Goal: Information Seeking & Learning: Find specific fact

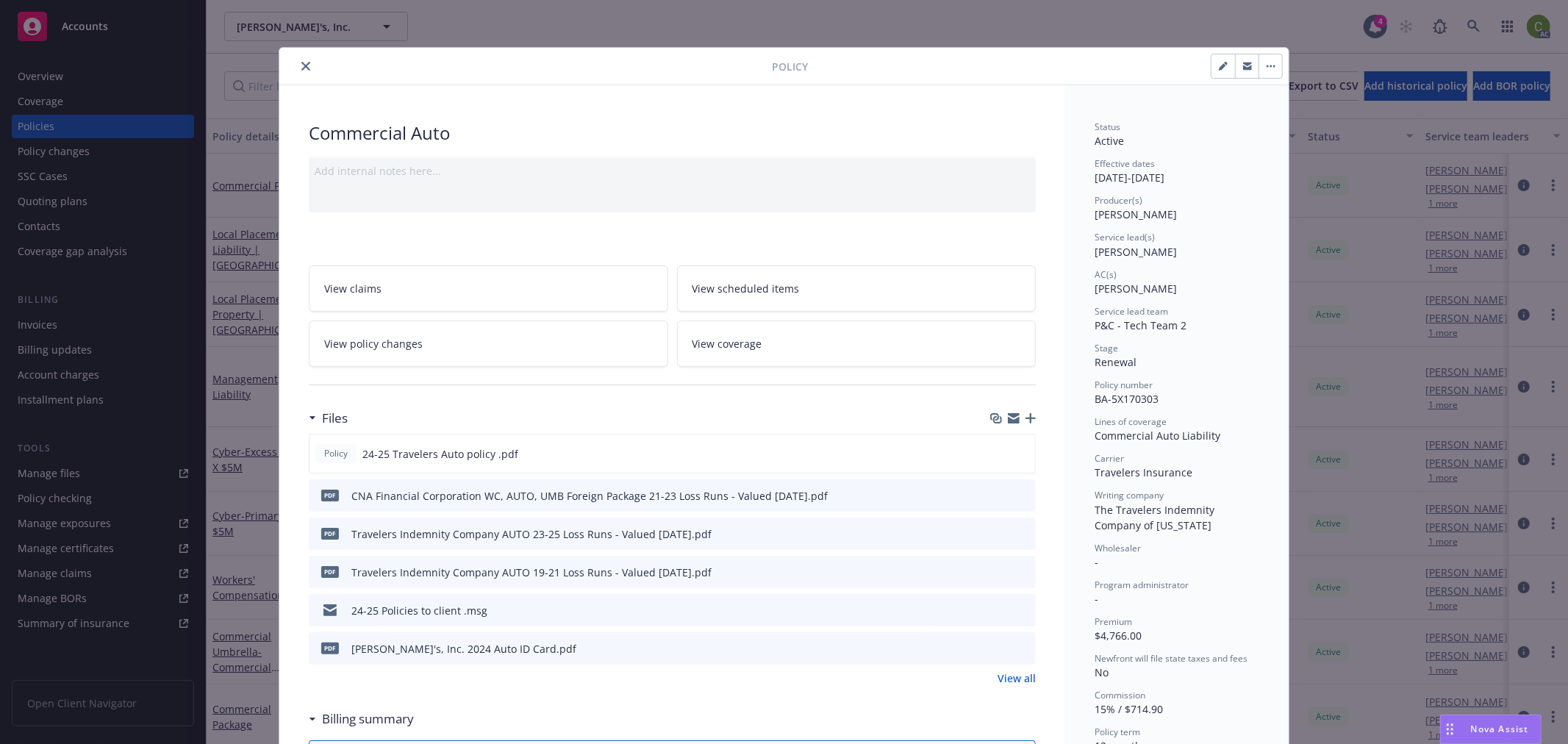
drag, startPoint x: 299, startPoint y: 64, endPoint x: 325, endPoint y: 64, distance: 26.0
click at [301, 64] on icon "close" at bounding box center [305, 66] width 9 height 9
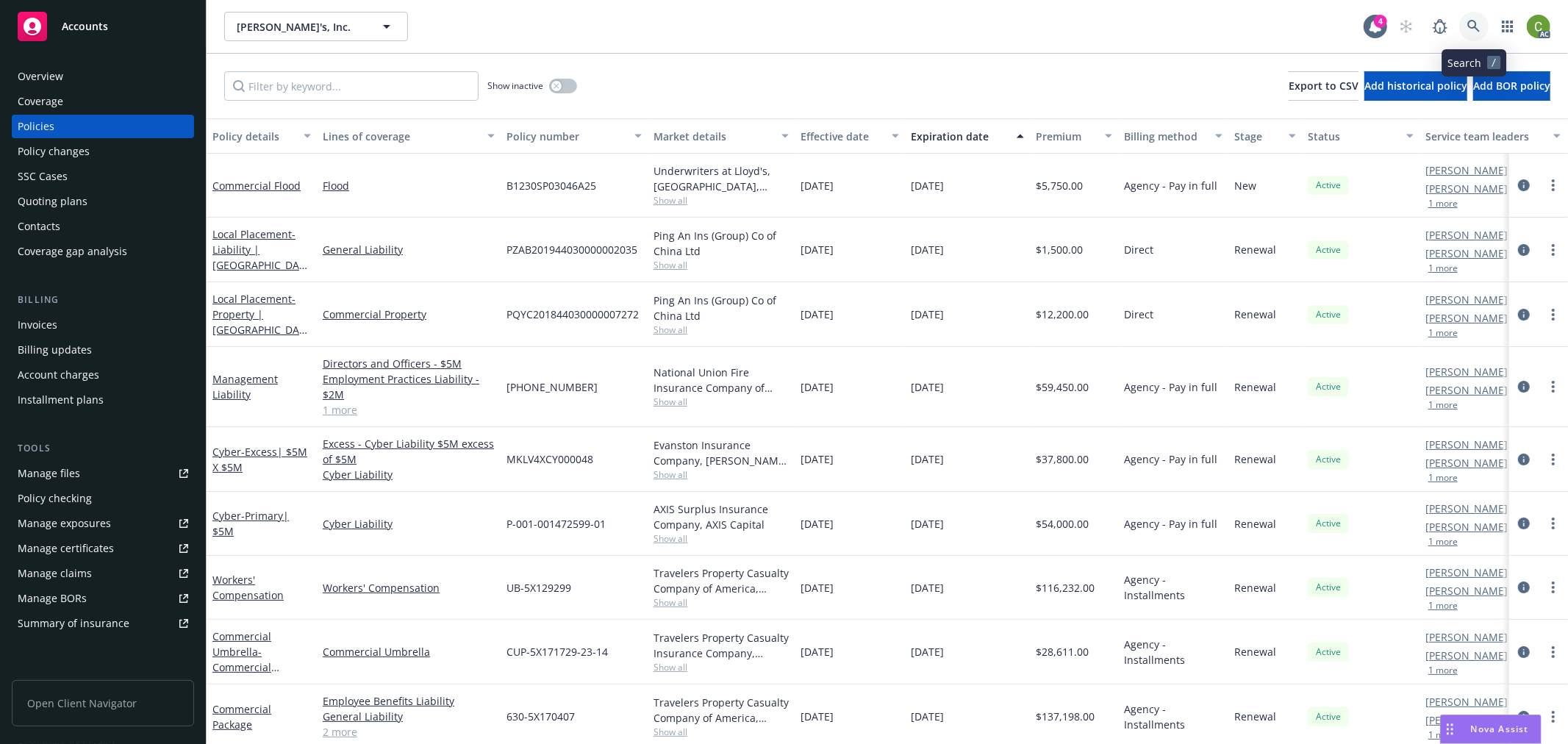
click at [1479, 27] on icon at bounding box center [1473, 26] width 14 height 14
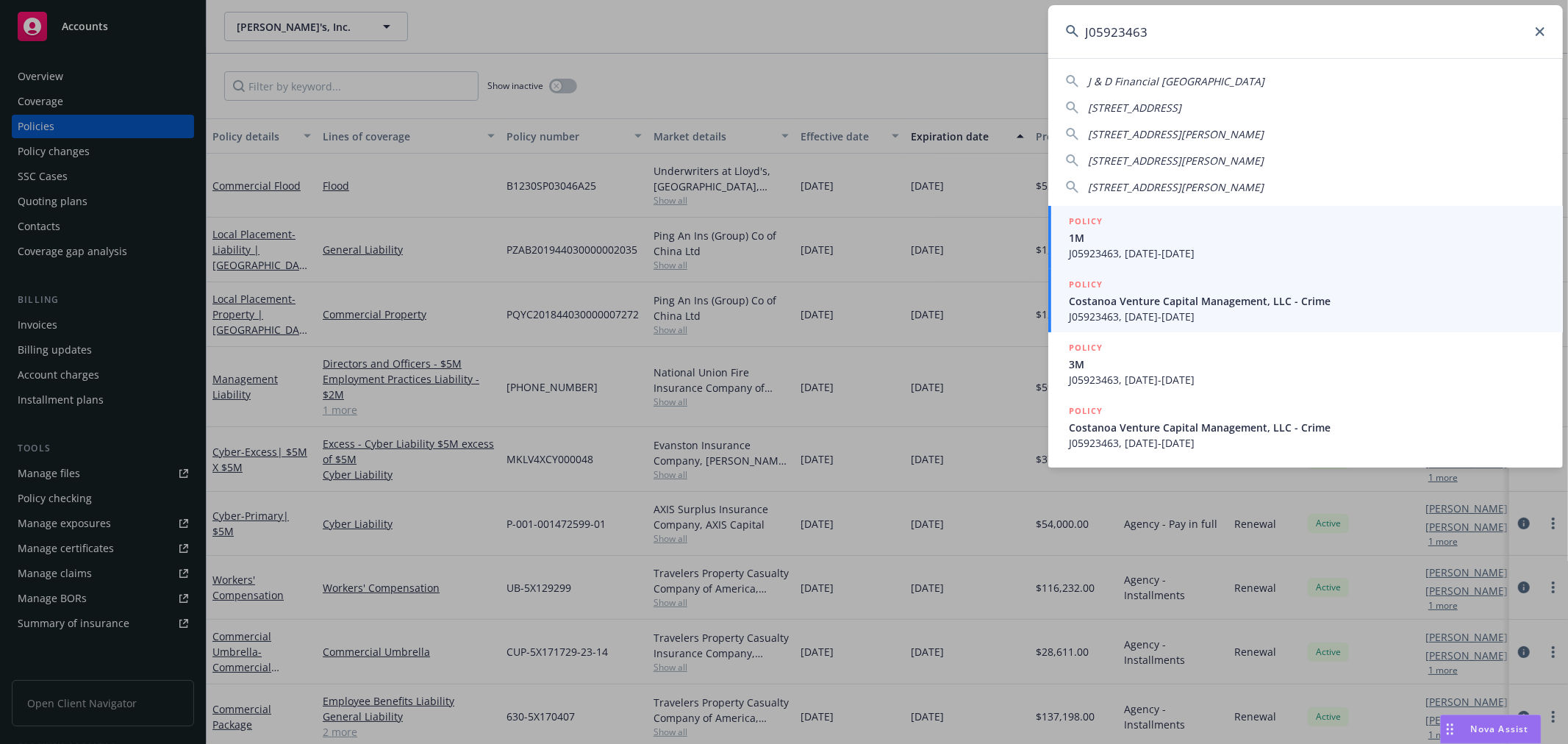
type input "J05923463"
click at [1179, 307] on div "POLICY Costanoa Venture Capital Management, LLC - Crime J05923463, [DATE]-[DATE]" at bounding box center [1306, 300] width 476 height 47
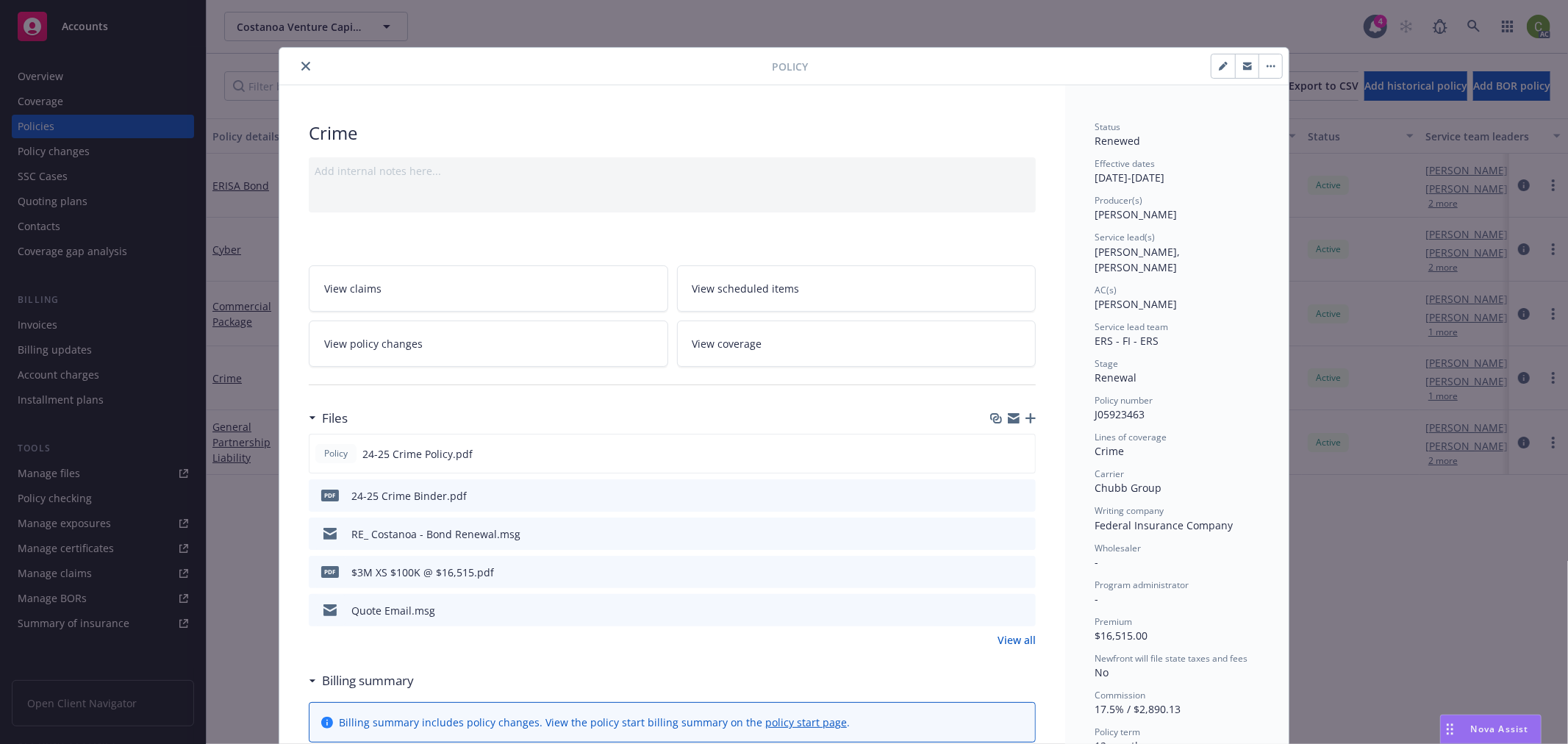
click at [552, 343] on link "View policy changes" at bounding box center [488, 343] width 359 height 46
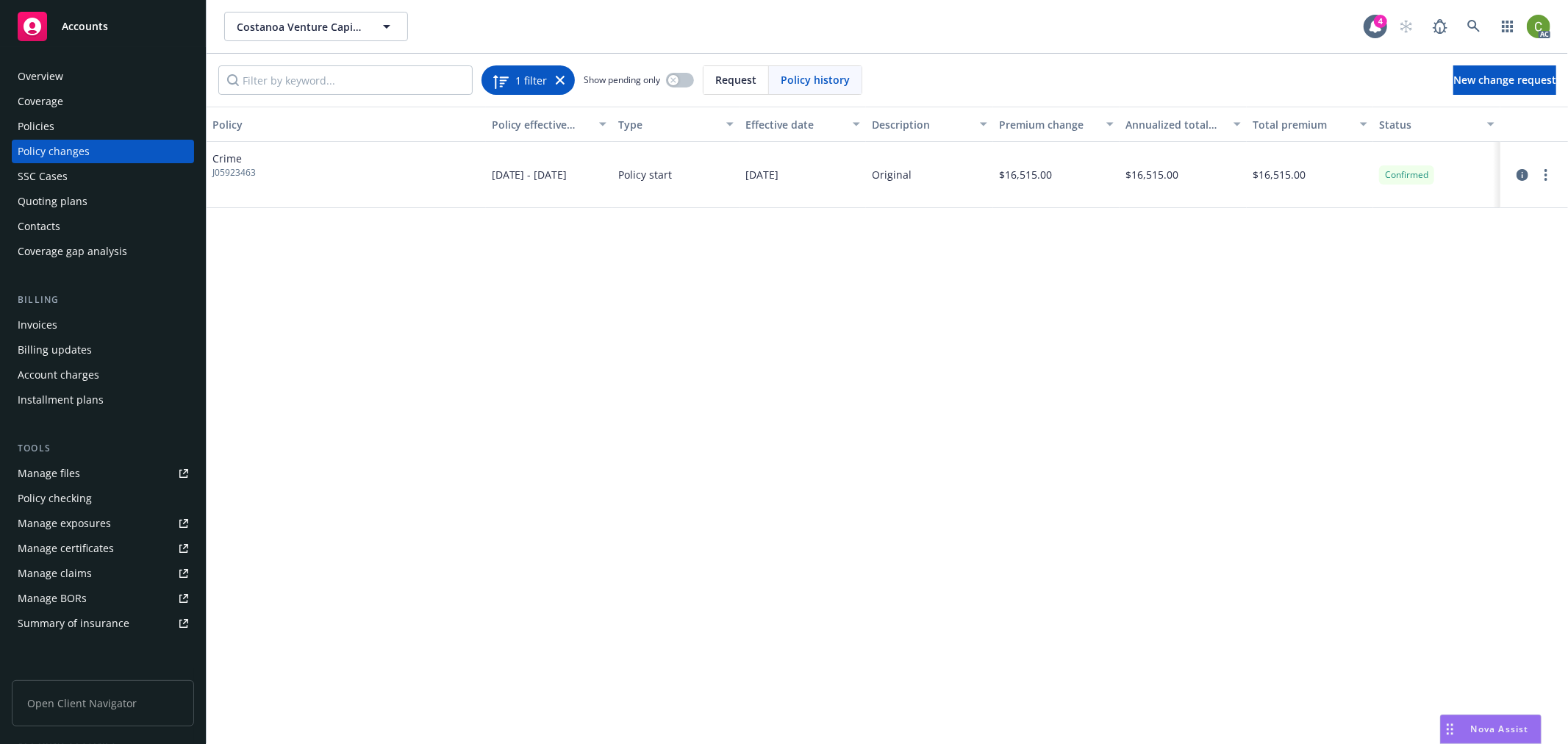
click at [563, 77] on icon at bounding box center [560, 79] width 9 height 9
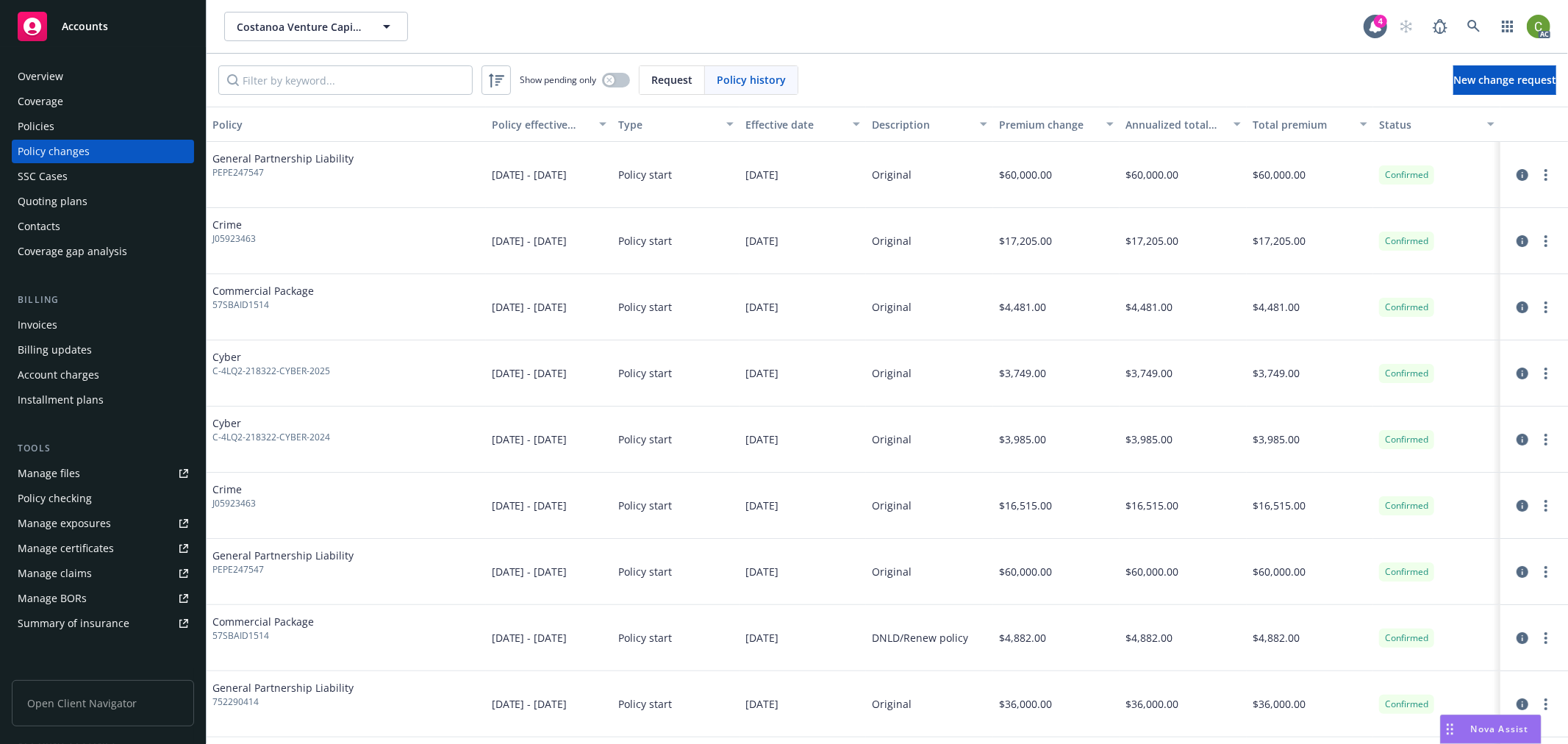
click at [111, 126] on div "Policies" at bounding box center [103, 126] width 171 height 24
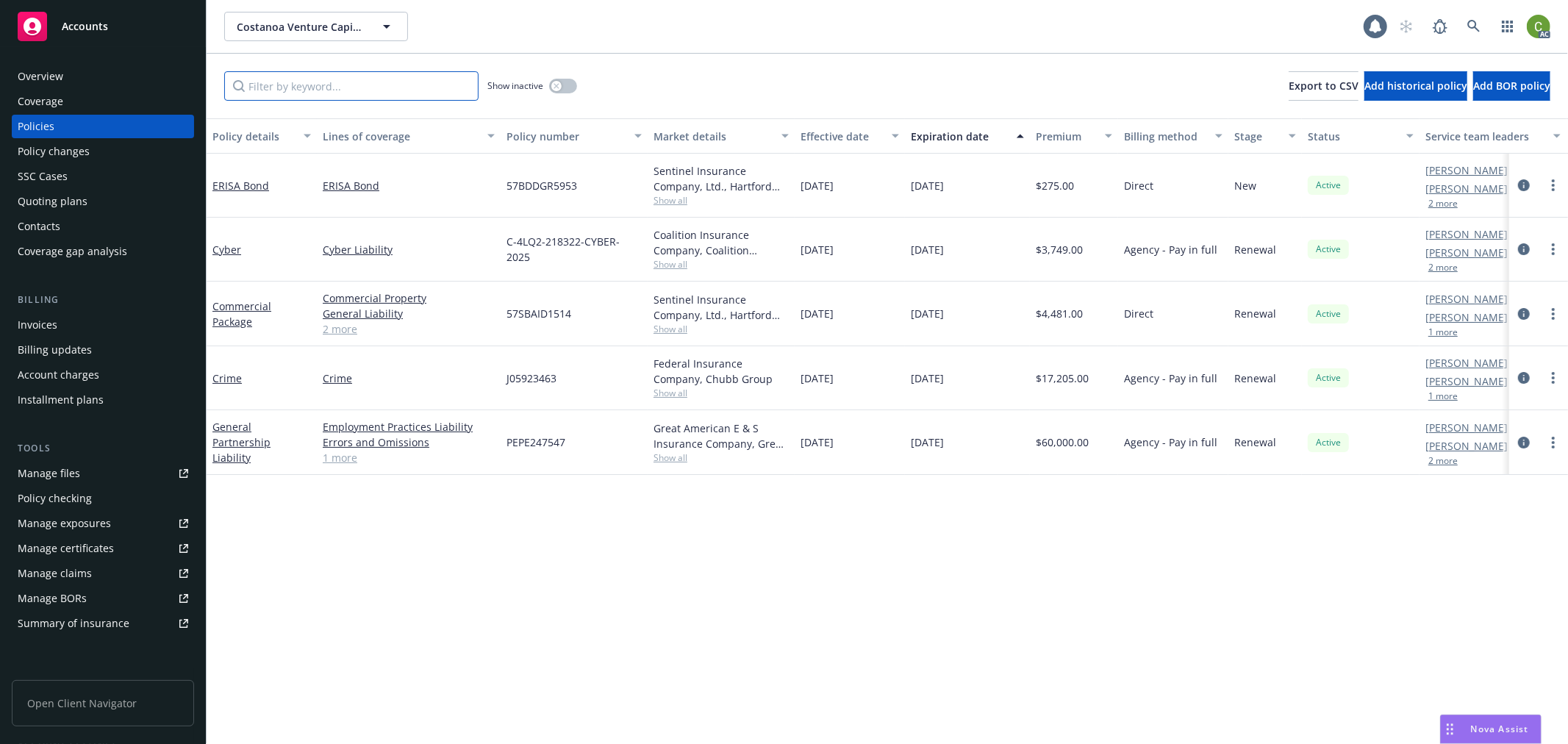
click at [312, 81] on input "Filter by keyword..." at bounding box center [351, 86] width 254 height 29
paste input "J05923463"
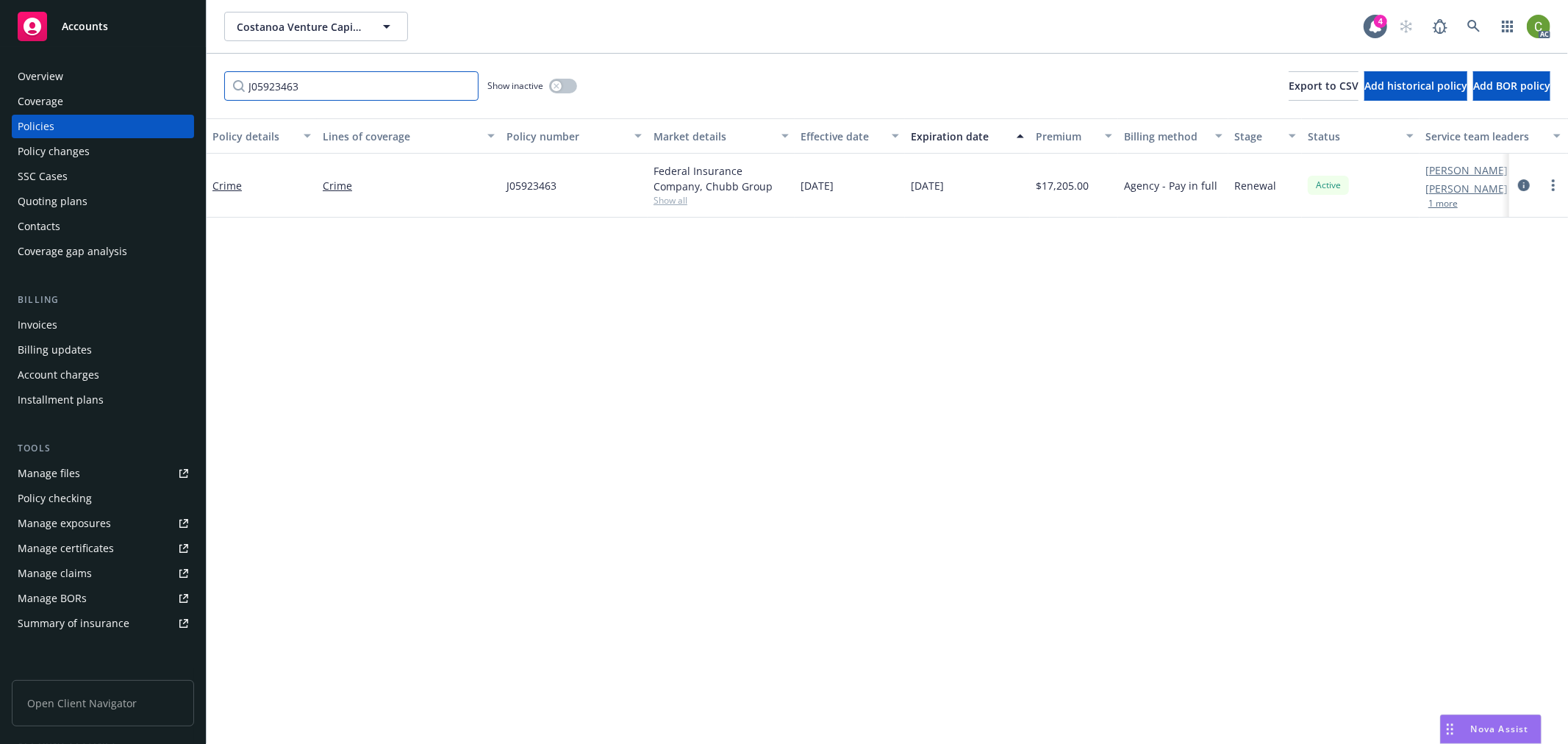
type input "J05923463"
click at [1477, 25] on icon at bounding box center [1473, 26] width 14 height 14
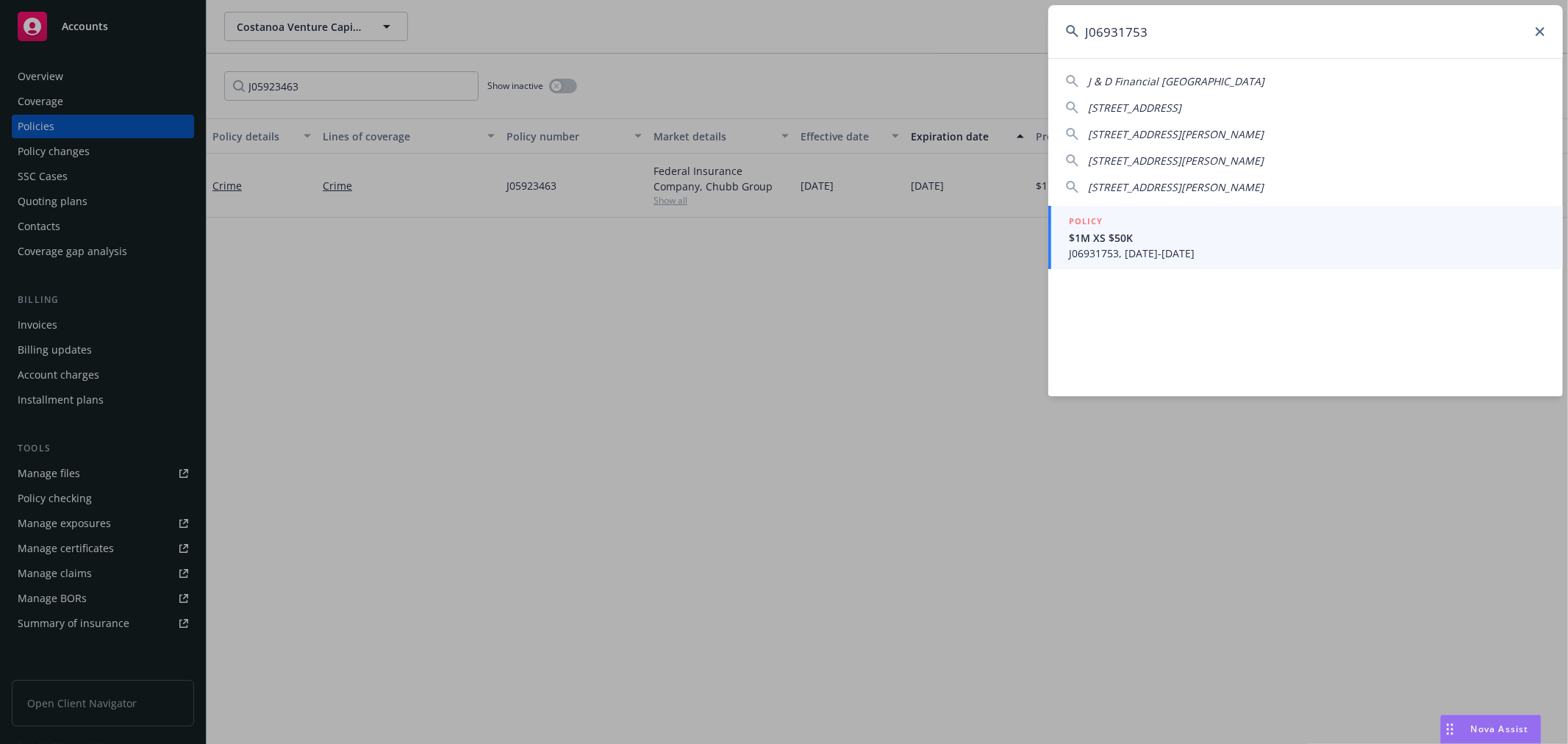
type input "J06931753"
click at [1221, 255] on span "J06931753, [DATE]-[DATE]" at bounding box center [1306, 253] width 476 height 15
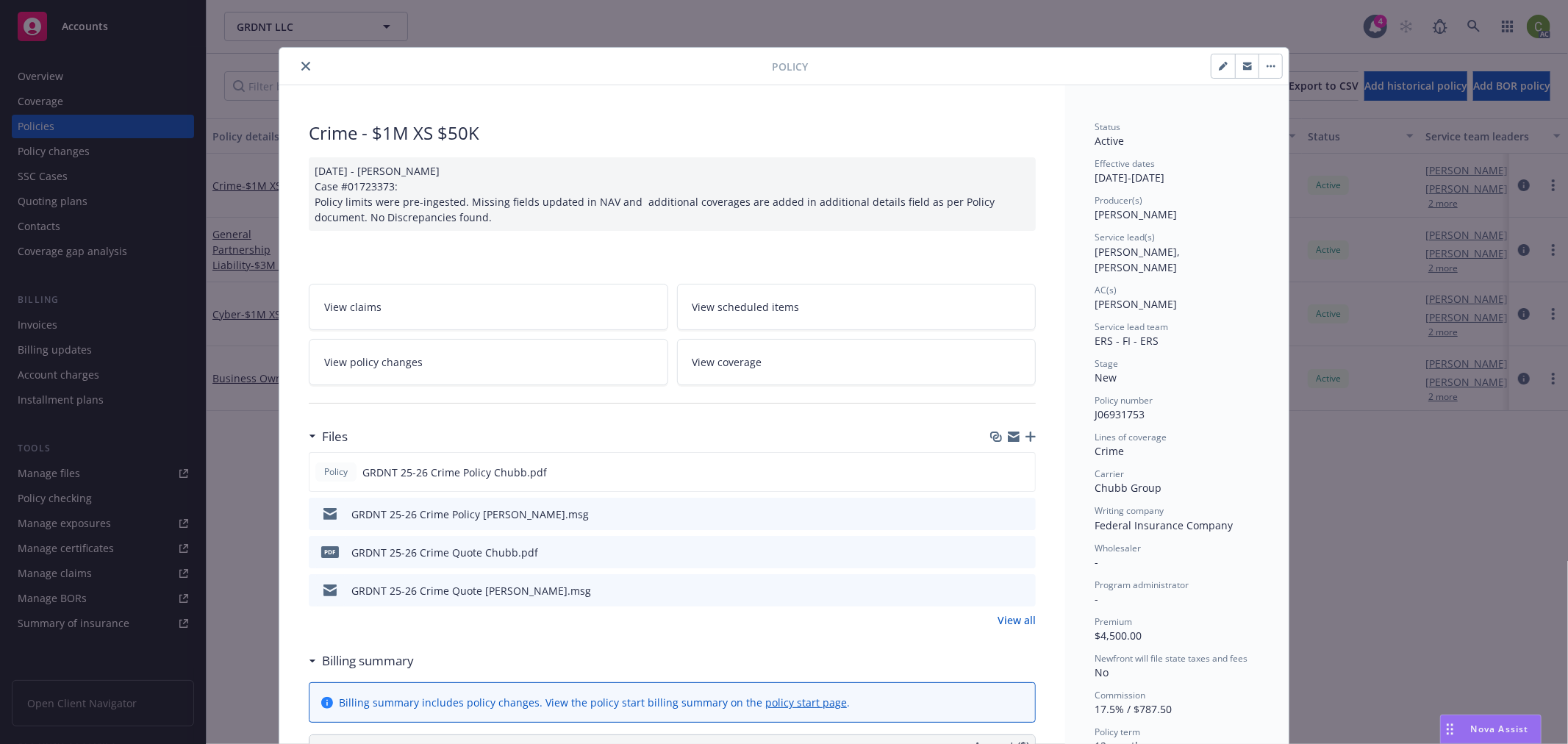
click at [301, 64] on icon "close" at bounding box center [305, 66] width 9 height 9
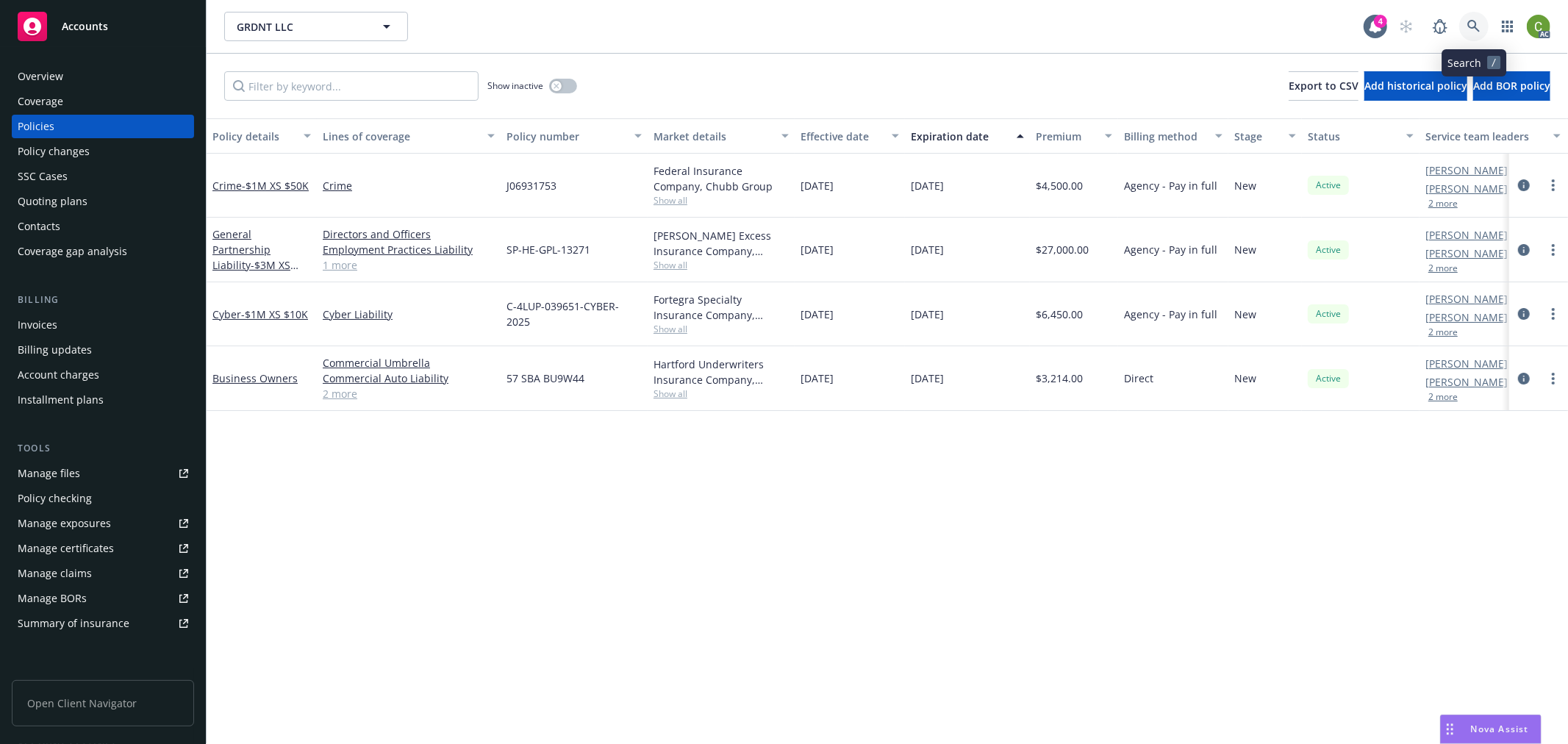
drag, startPoint x: 1467, startPoint y: 24, endPoint x: 1473, endPoint y: 48, distance: 24.7
click at [1467, 23] on icon at bounding box center [1473, 26] width 14 height 14
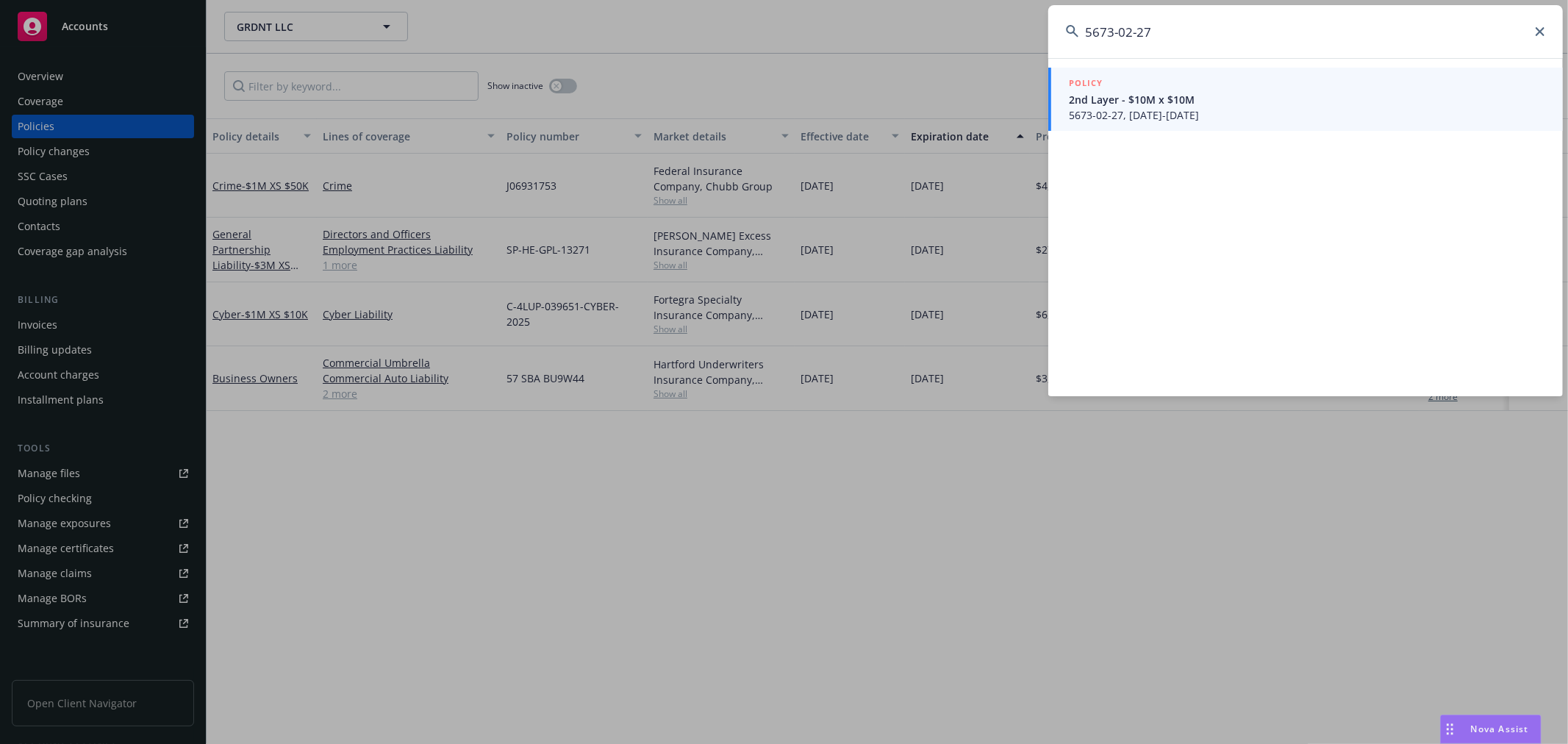
type input "5673-02-27"
click at [1222, 109] on span "5673-02-27, [DATE]-[DATE]" at bounding box center [1306, 114] width 476 height 15
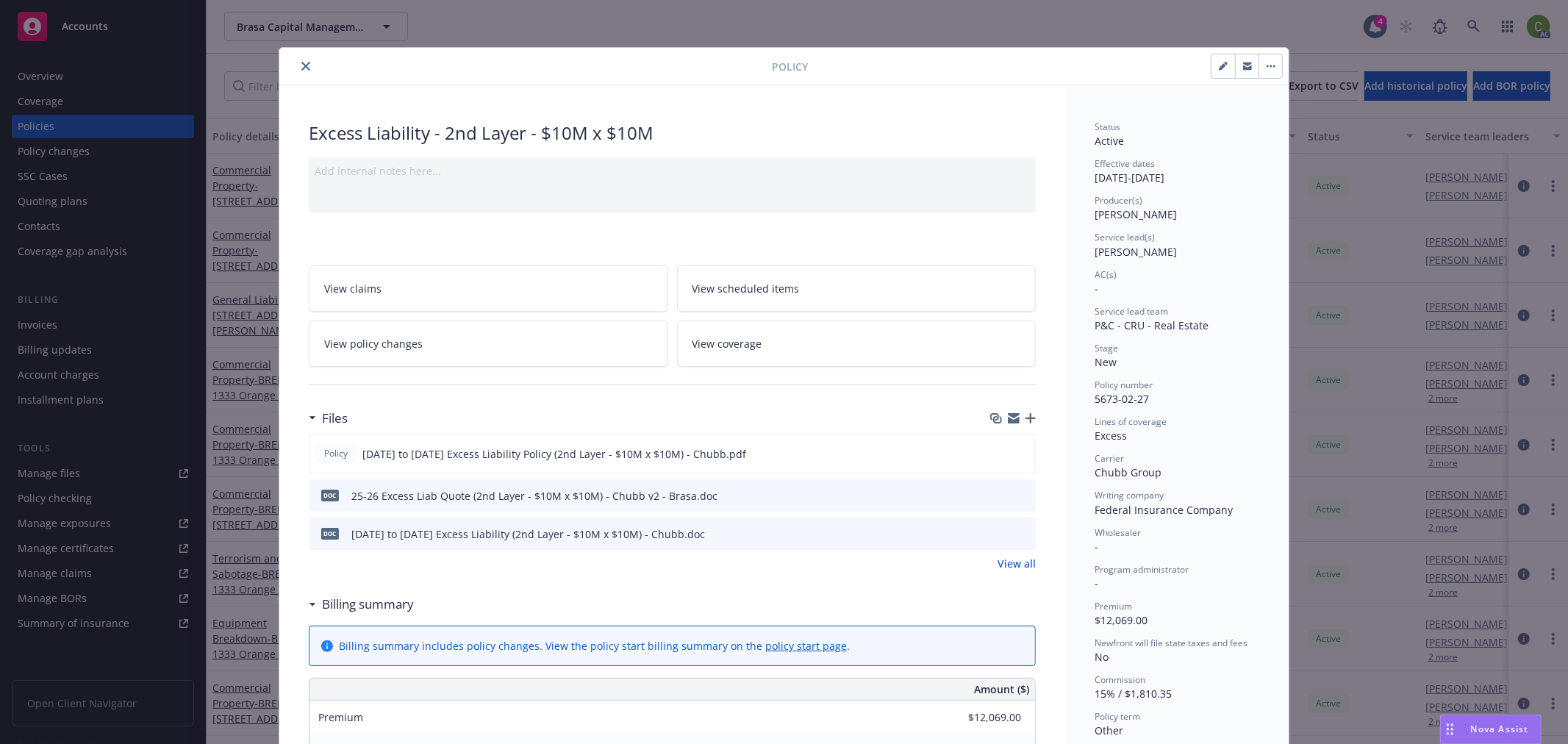
click at [301, 67] on icon "close" at bounding box center [305, 66] width 9 height 9
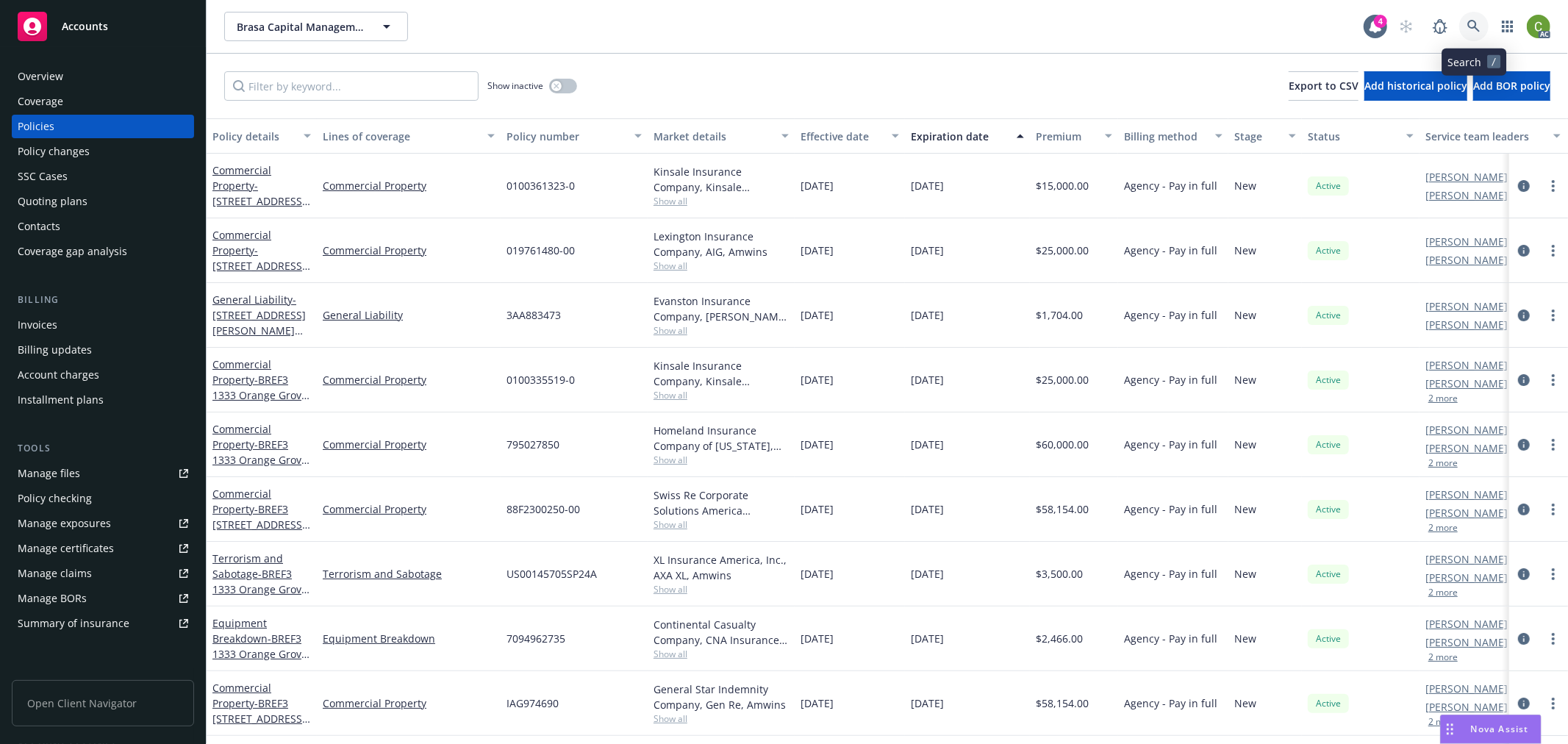
click at [1477, 26] on icon at bounding box center [1473, 26] width 14 height 14
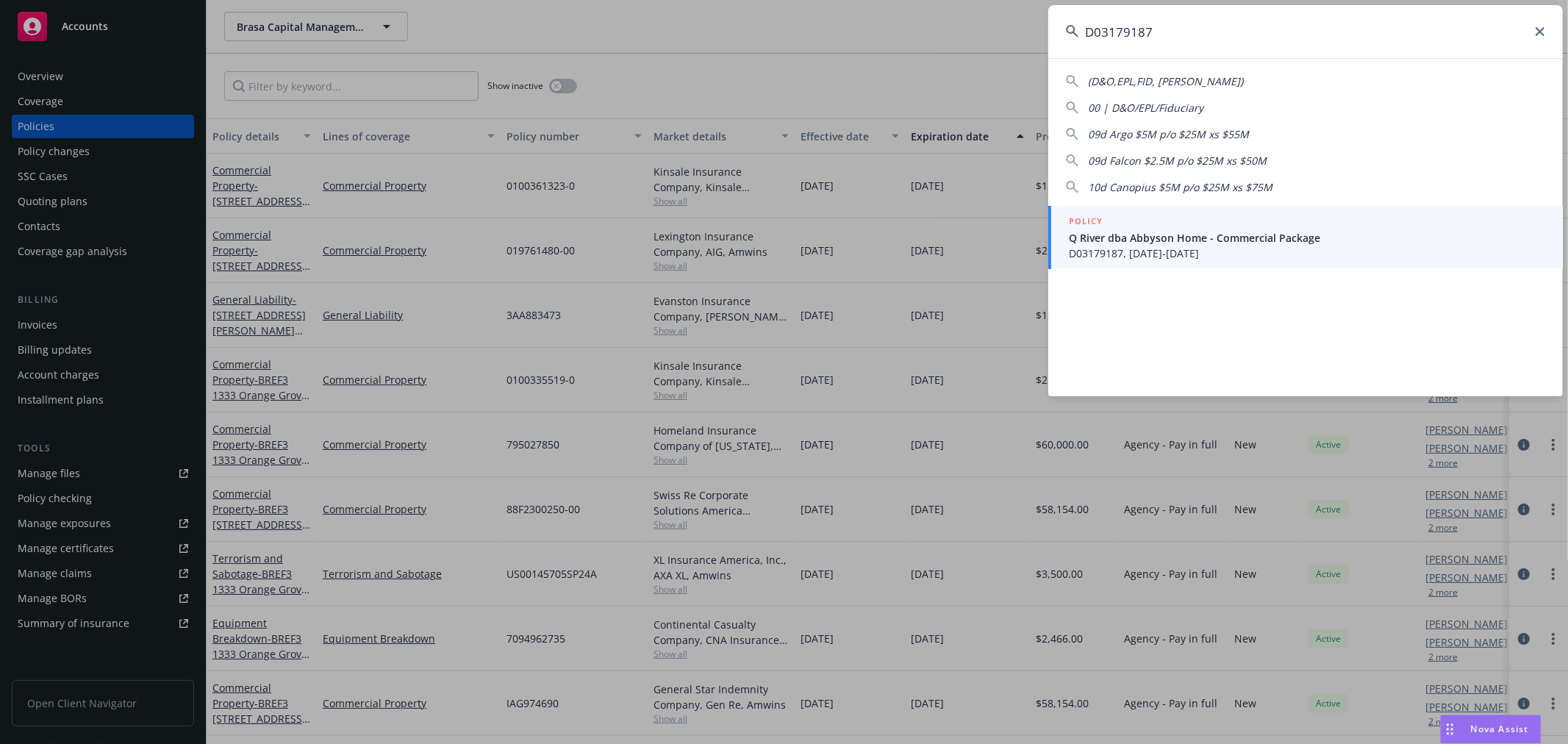
type input "D03179187"
drag, startPoint x: 1219, startPoint y: 250, endPoint x: 1212, endPoint y: 253, distance: 7.6
click at [1219, 250] on span "D03179187, [DATE]-[DATE]" at bounding box center [1306, 253] width 476 height 15
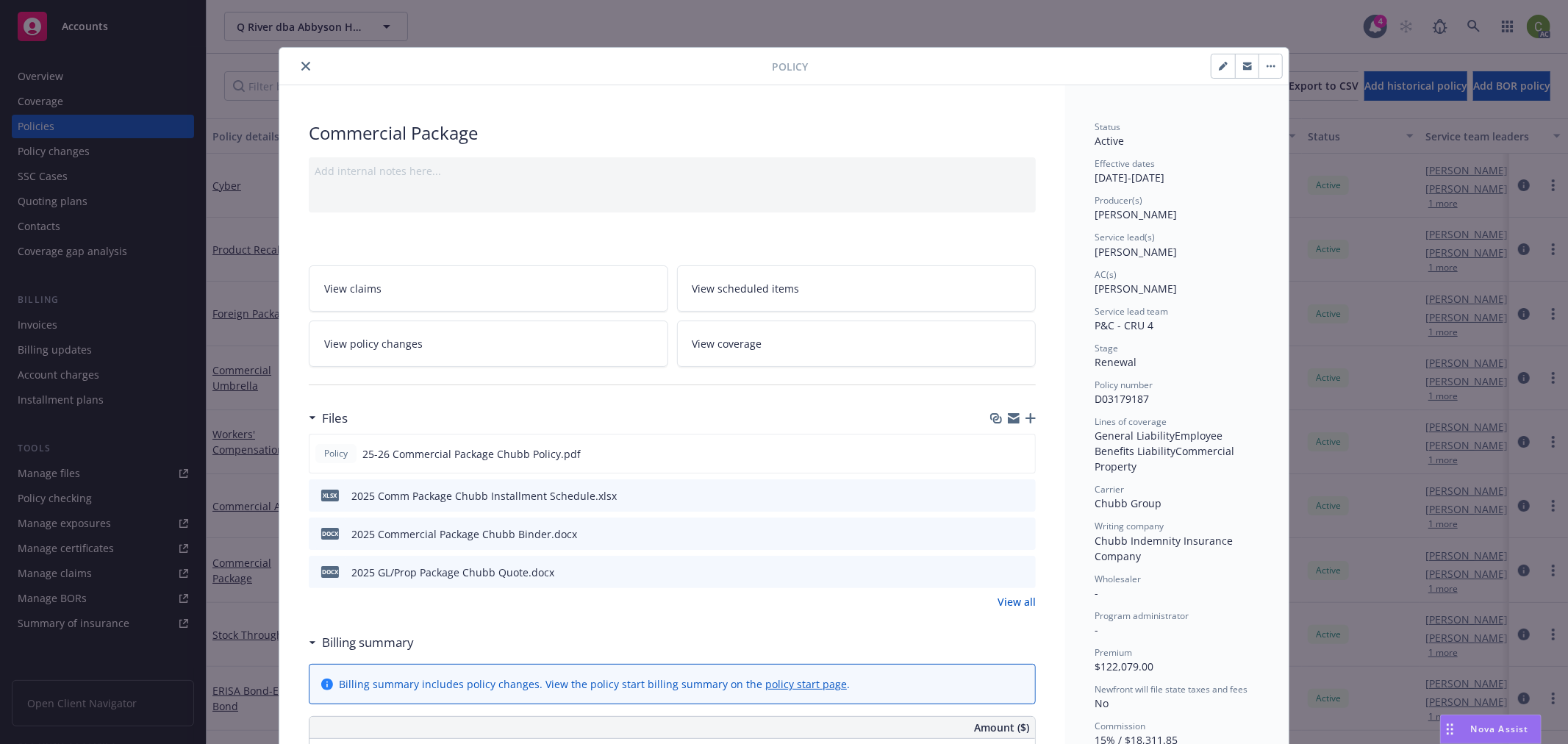
drag, startPoint x: 297, startPoint y: 63, endPoint x: 298, endPoint y: 9, distance: 54.0
click at [301, 62] on icon "close" at bounding box center [305, 66] width 9 height 9
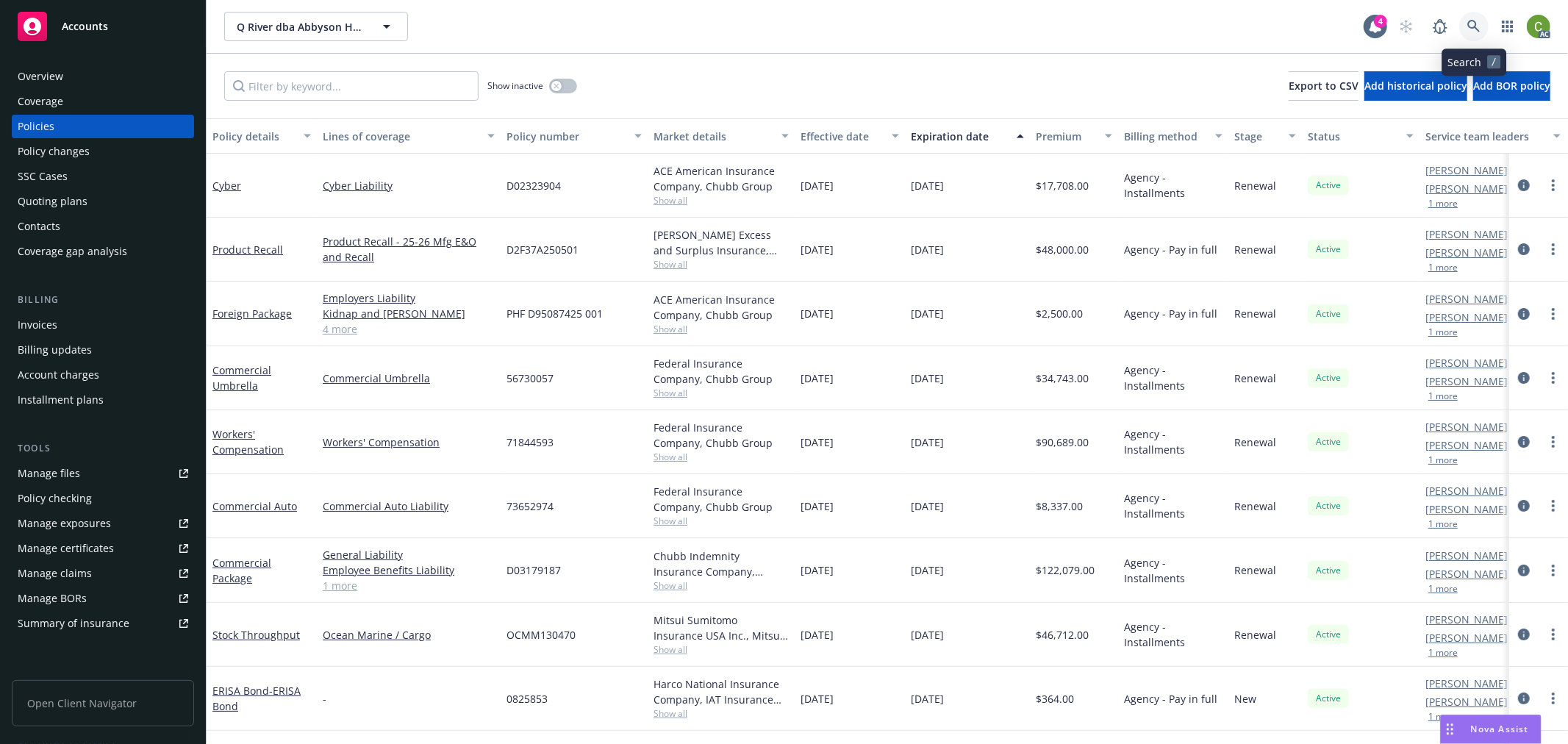
click at [1478, 22] on icon at bounding box center [1473, 26] width 14 height 14
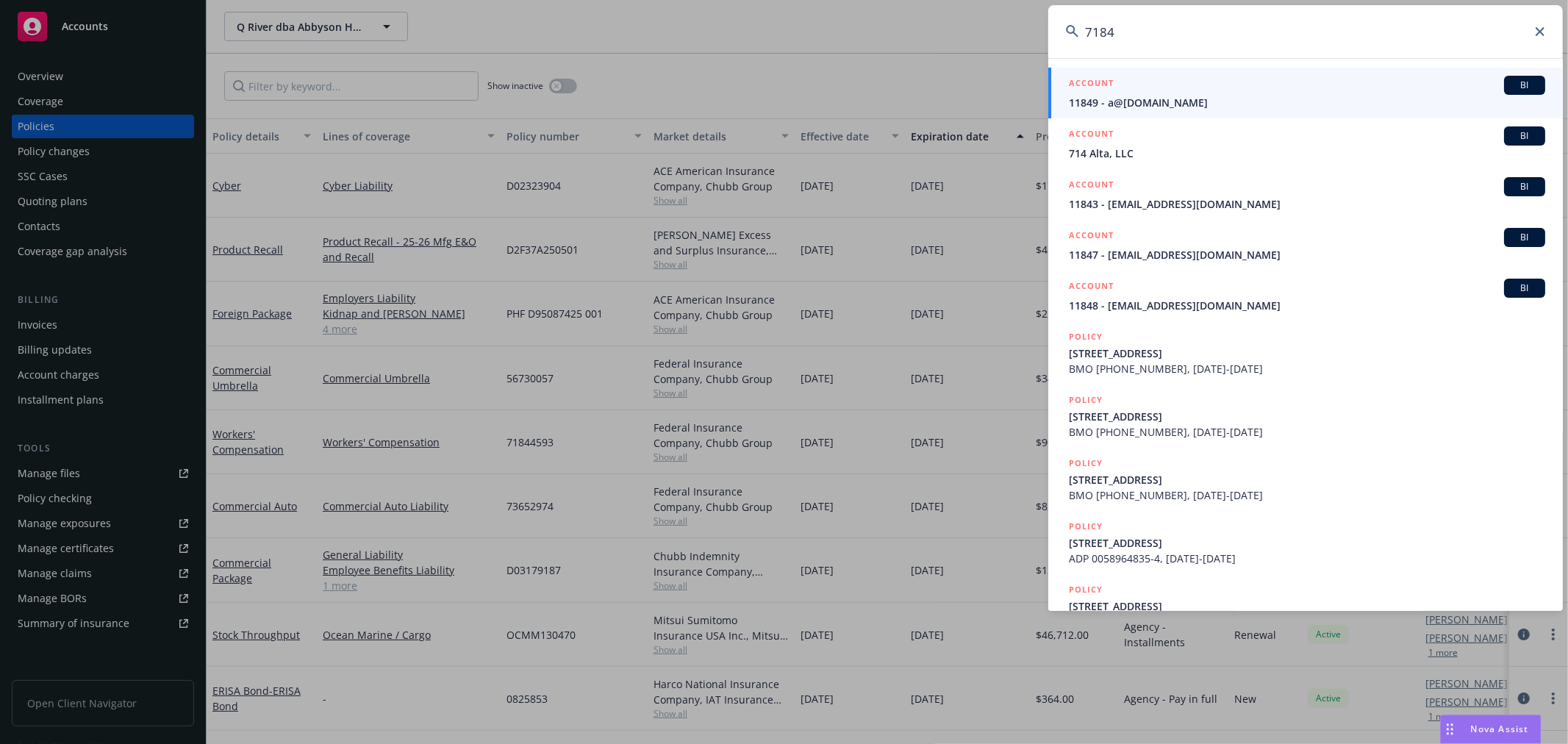
click at [1153, 29] on input "7184" at bounding box center [1305, 31] width 514 height 53
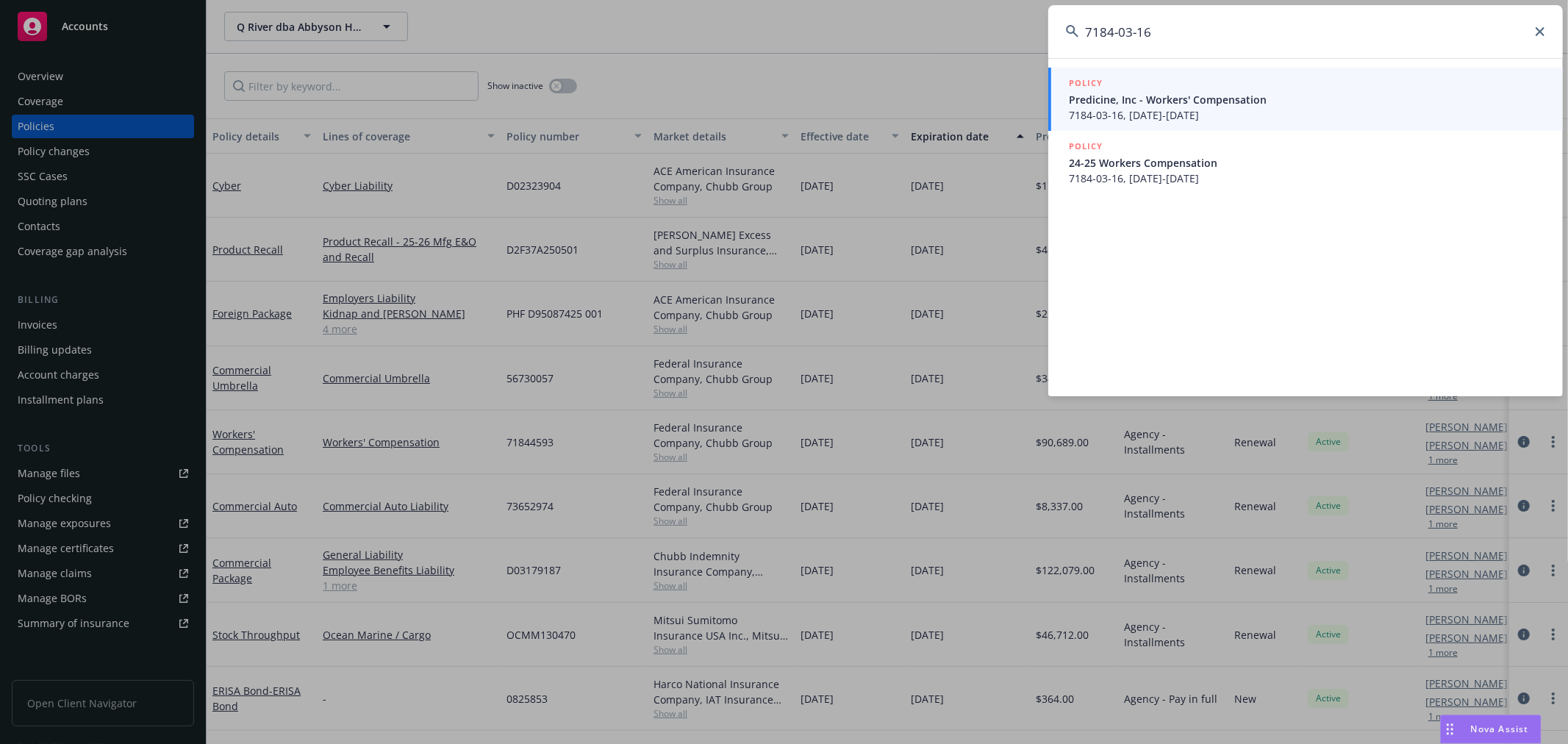
type input "7184-03-16"
click at [1170, 109] on span "7184-03-16, [DATE]-[DATE]" at bounding box center [1306, 114] width 476 height 15
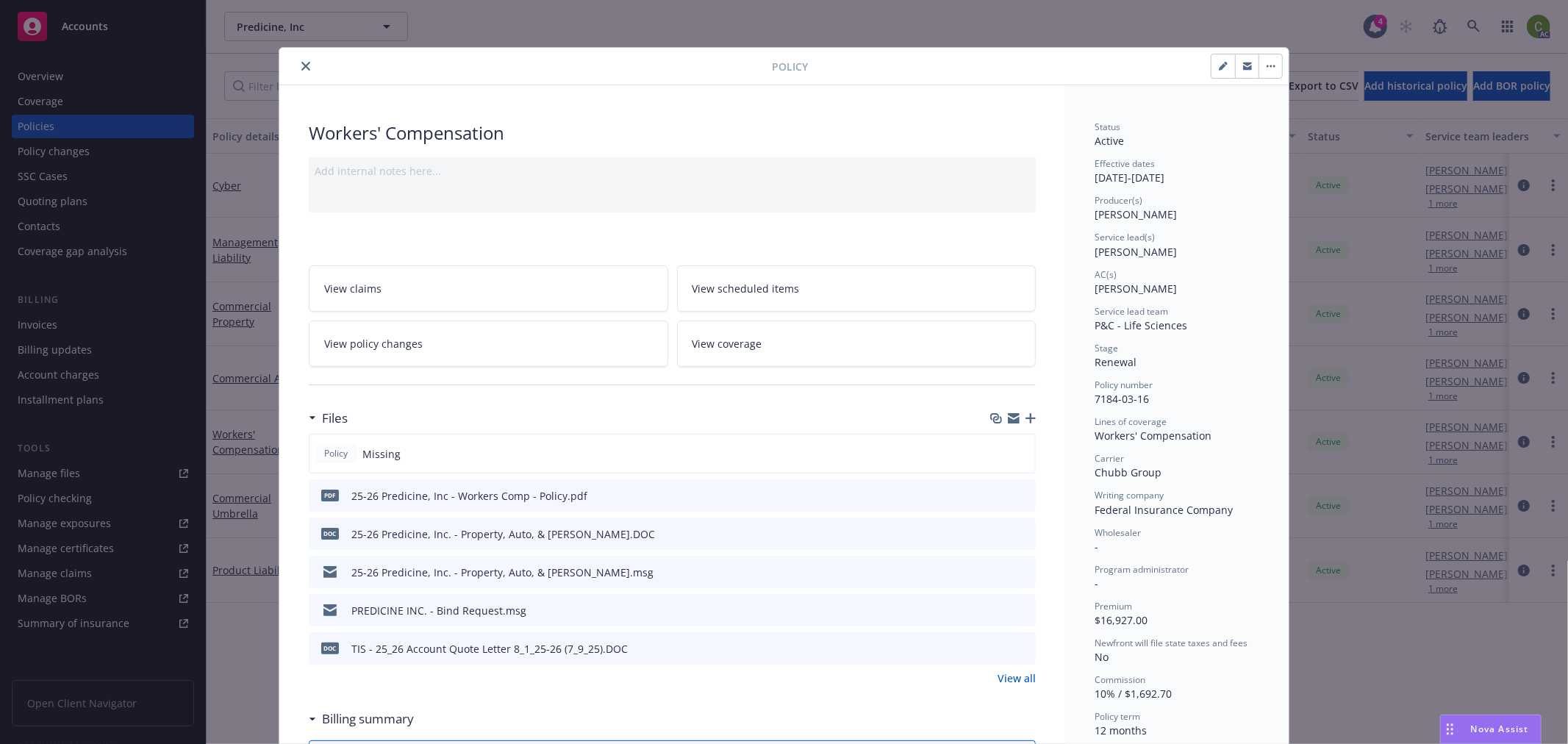
click at [1016, 490] on icon "preview file" at bounding box center [1022, 494] width 14 height 10
drag, startPoint x: 299, startPoint y: 63, endPoint x: 503, endPoint y: 93, distance: 206.2
click at [301, 62] on icon "close" at bounding box center [305, 66] width 9 height 9
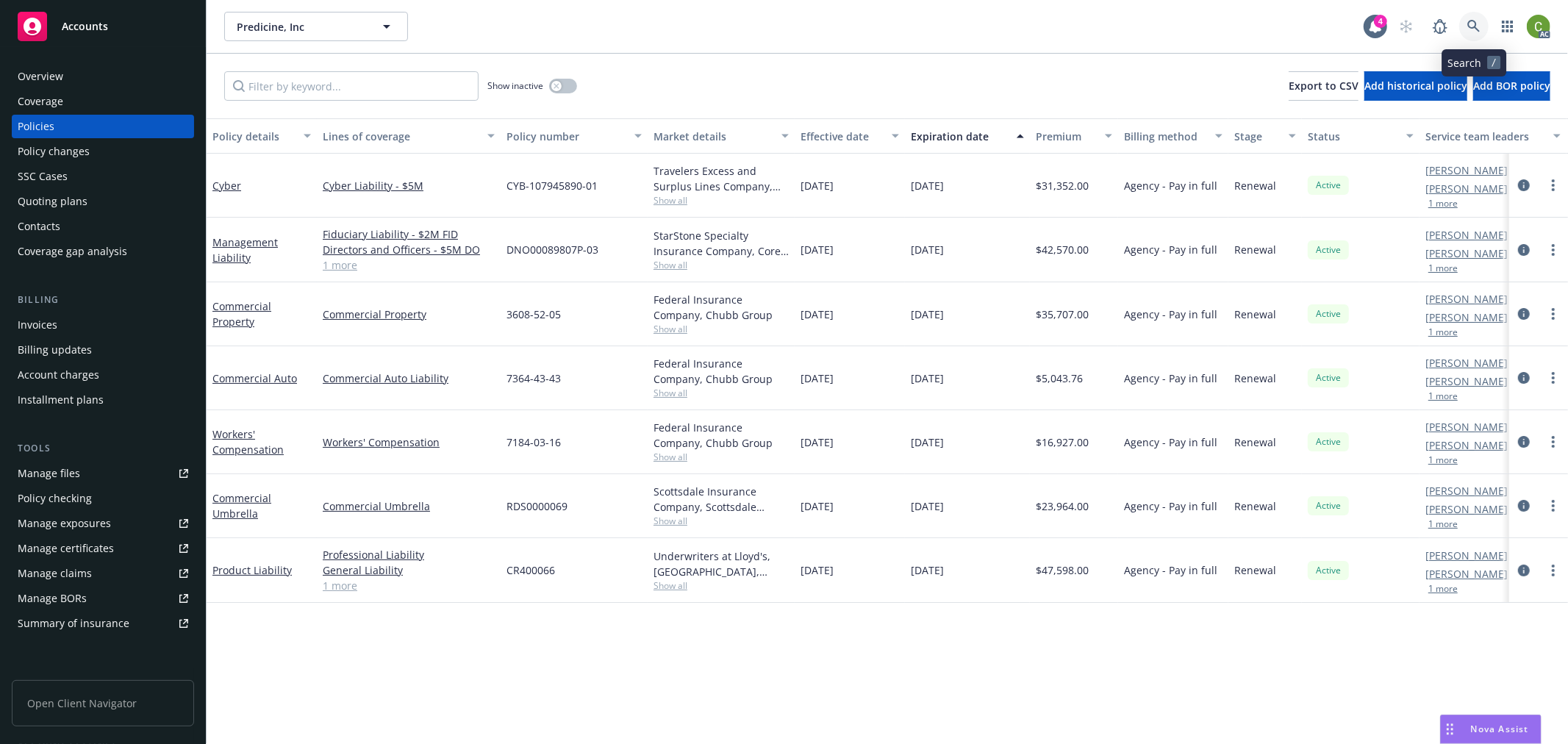
click at [1473, 20] on icon at bounding box center [1473, 26] width 14 height 14
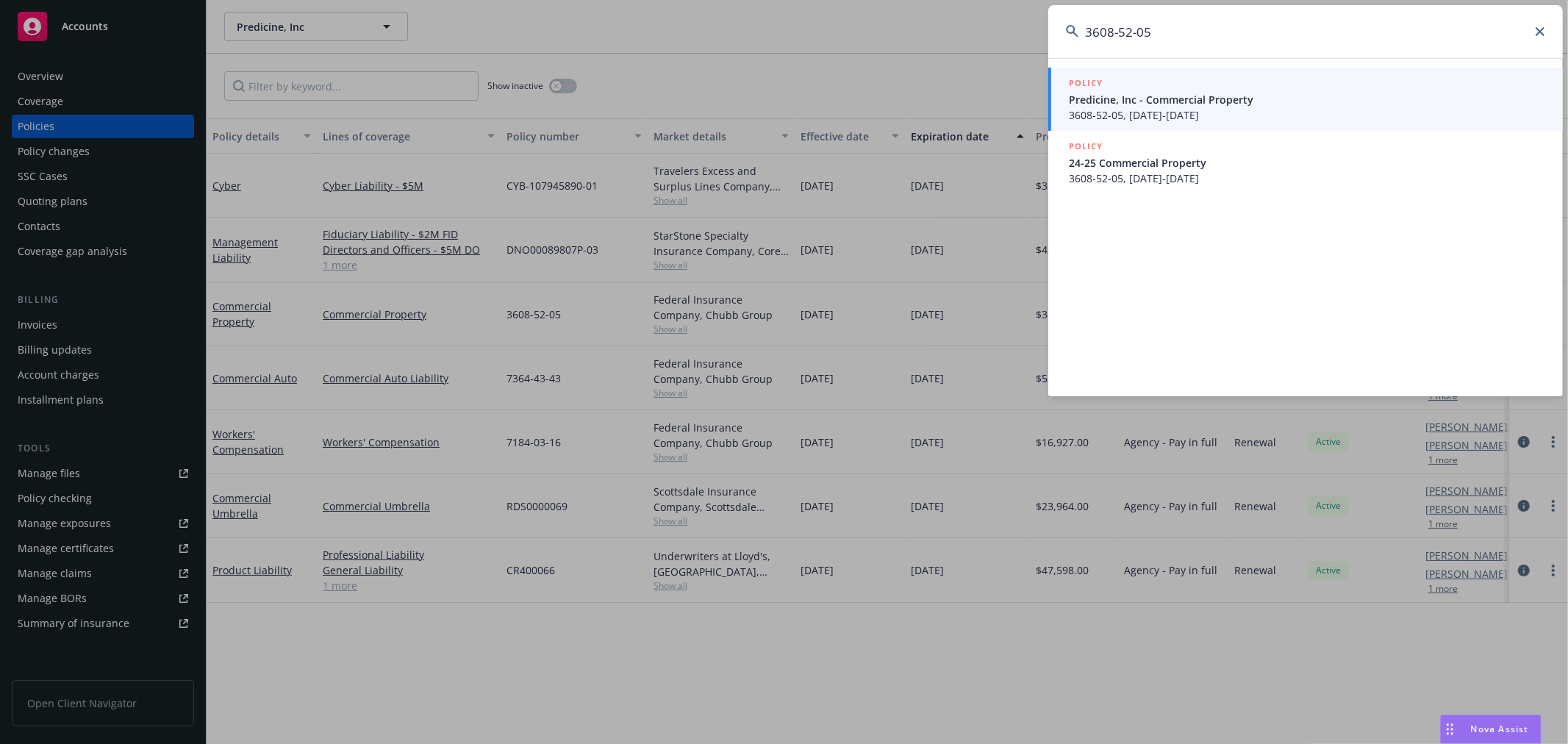
type input "3608-52-05"
click at [1218, 103] on span "Predicine, Inc - Commercial Property" at bounding box center [1306, 99] width 476 height 15
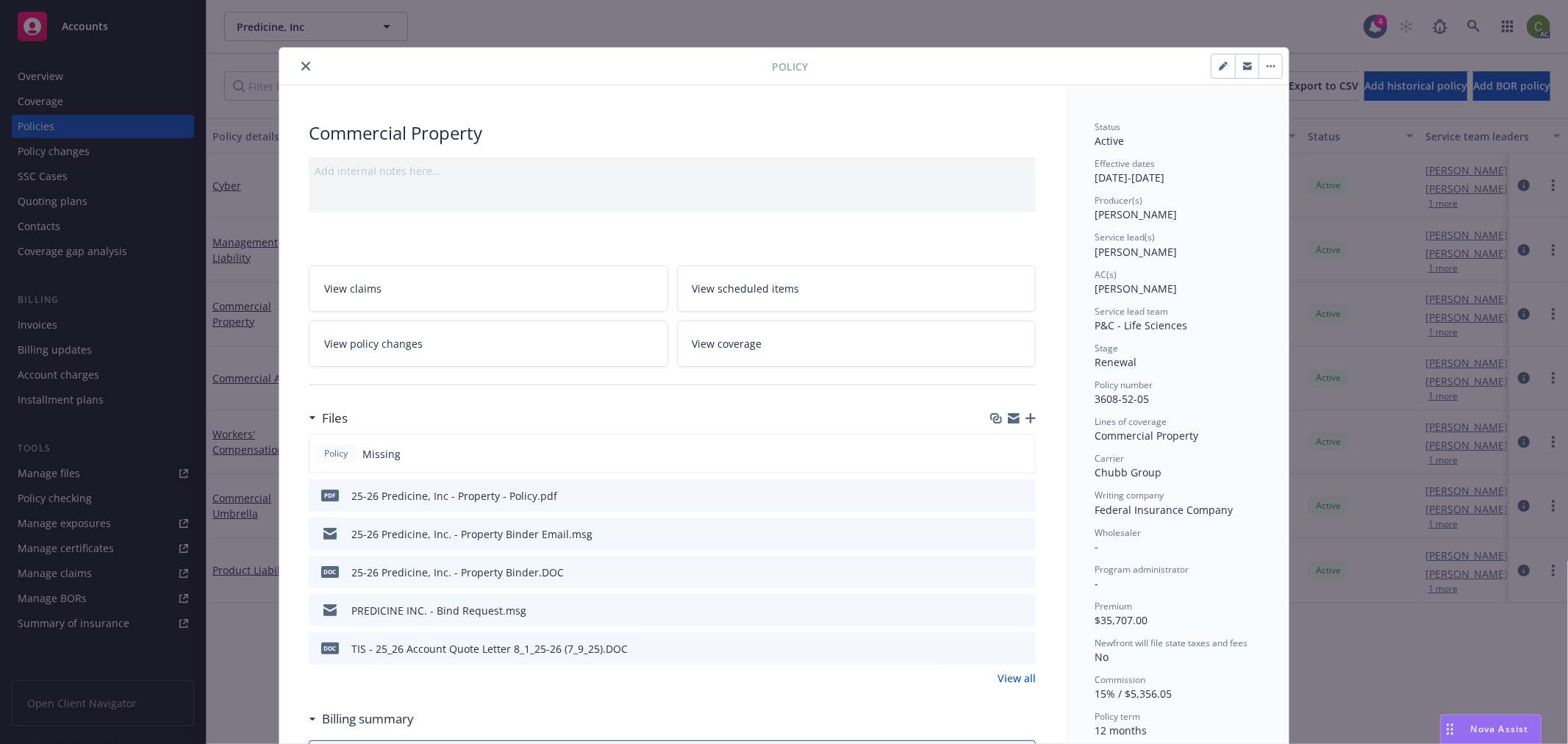
click at [433, 348] on link "View policy changes" at bounding box center [488, 343] width 359 height 46
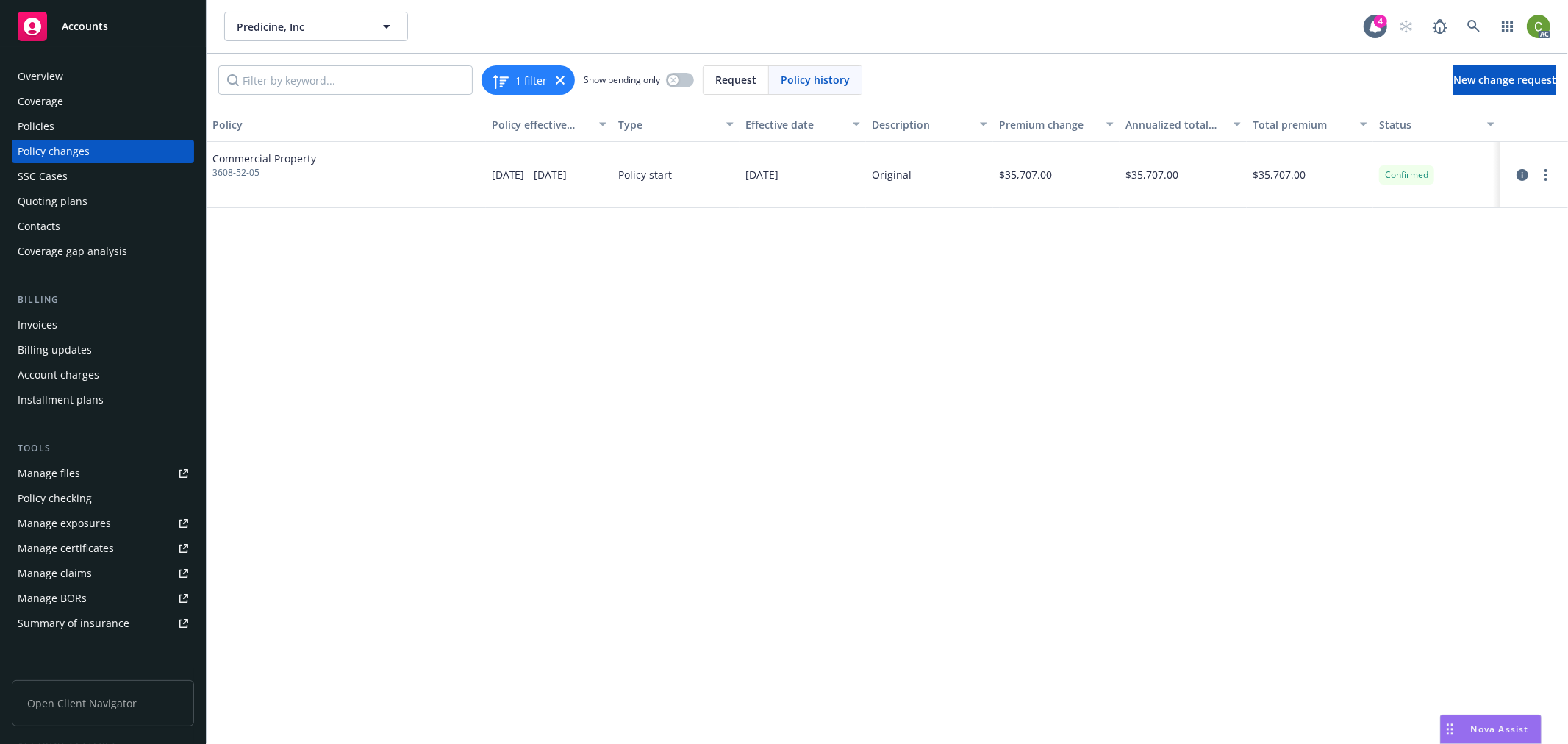
click at [72, 321] on div "Invoices" at bounding box center [103, 325] width 171 height 24
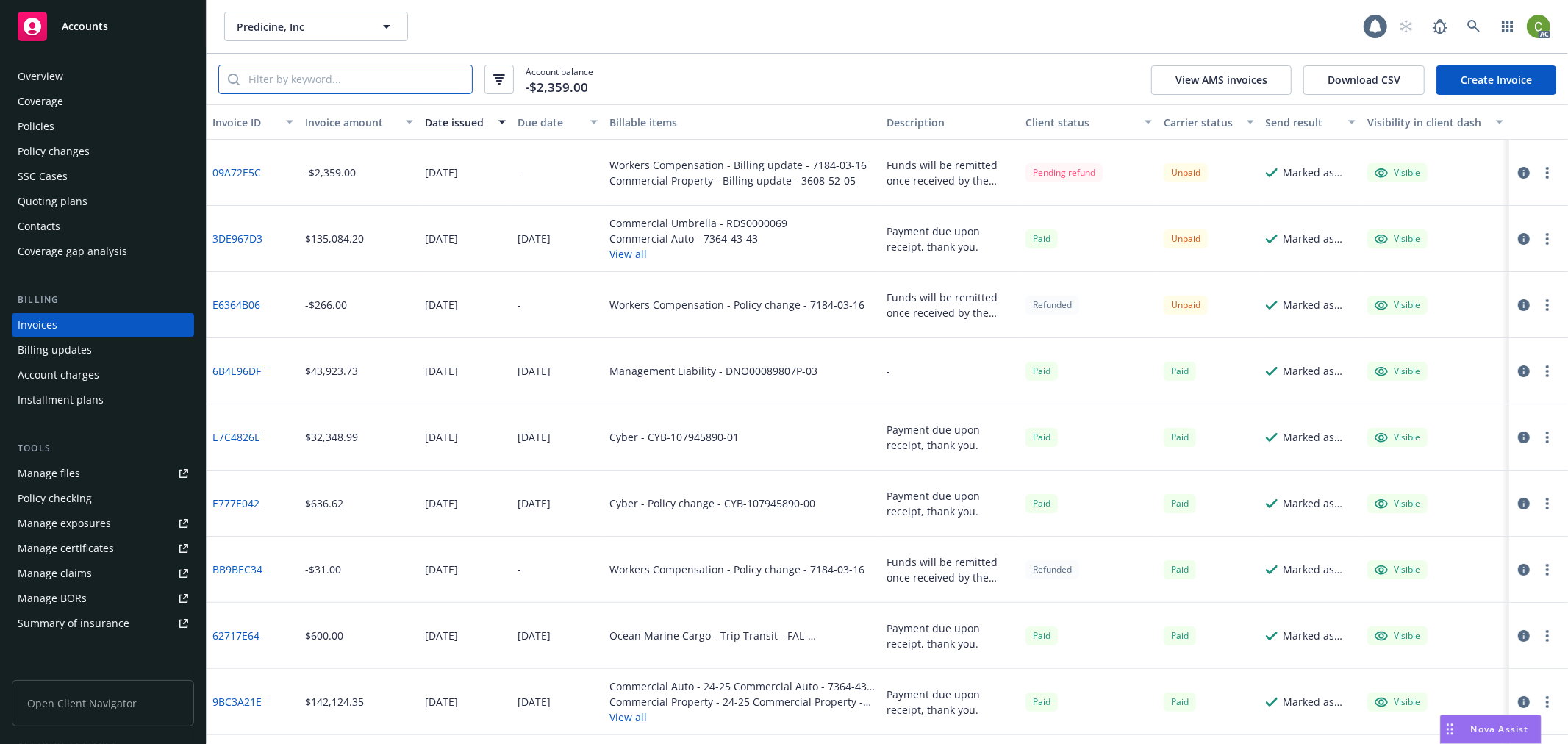
click at [291, 79] on input "search" at bounding box center [355, 79] width 232 height 28
paste input "3DE967D3"
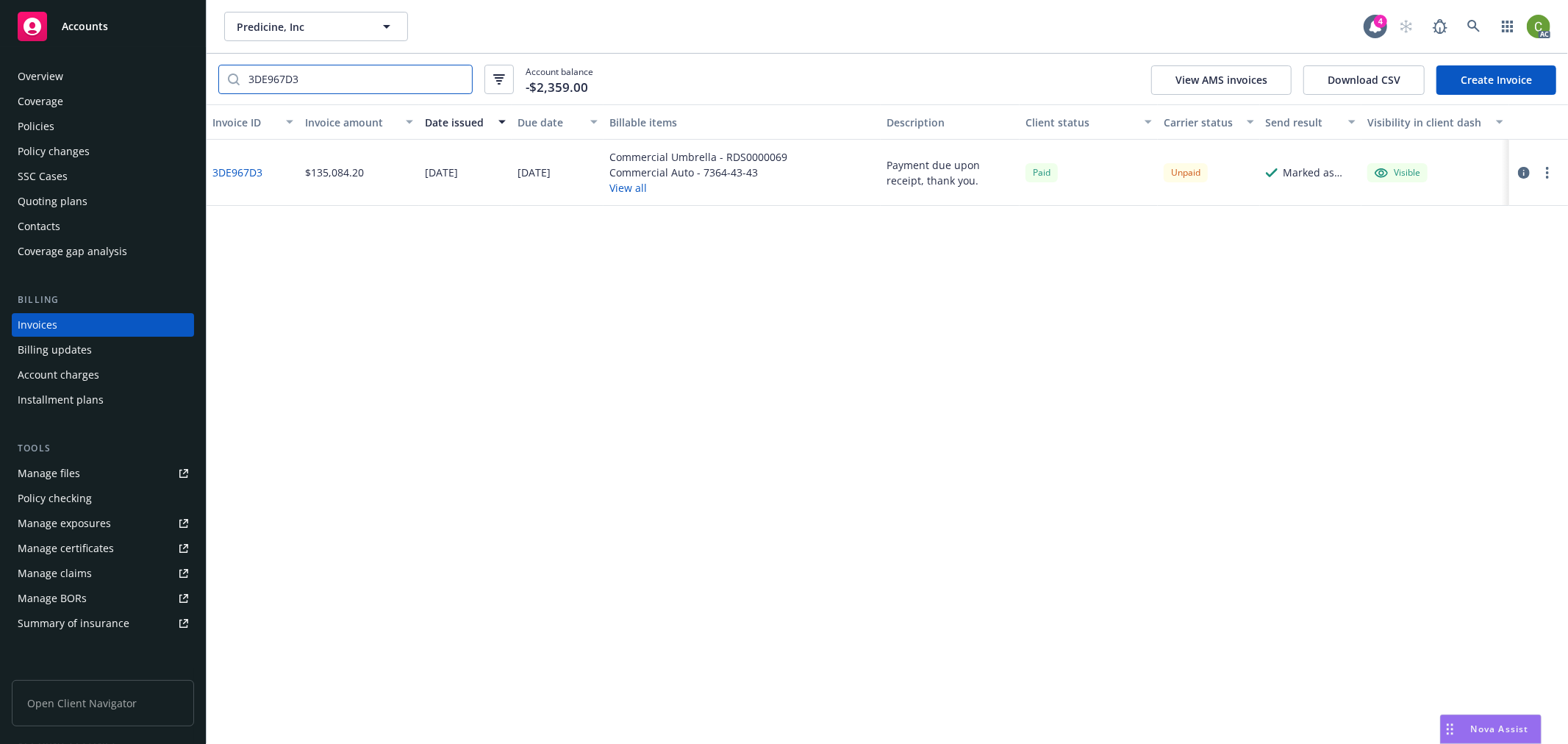
type input "3DE967D3"
click at [229, 172] on link "3DE967D3" at bounding box center [237, 172] width 50 height 15
click at [252, 167] on link "3DE967D3" at bounding box center [237, 172] width 50 height 15
click at [49, 128] on div "Policies" at bounding box center [36, 126] width 37 height 24
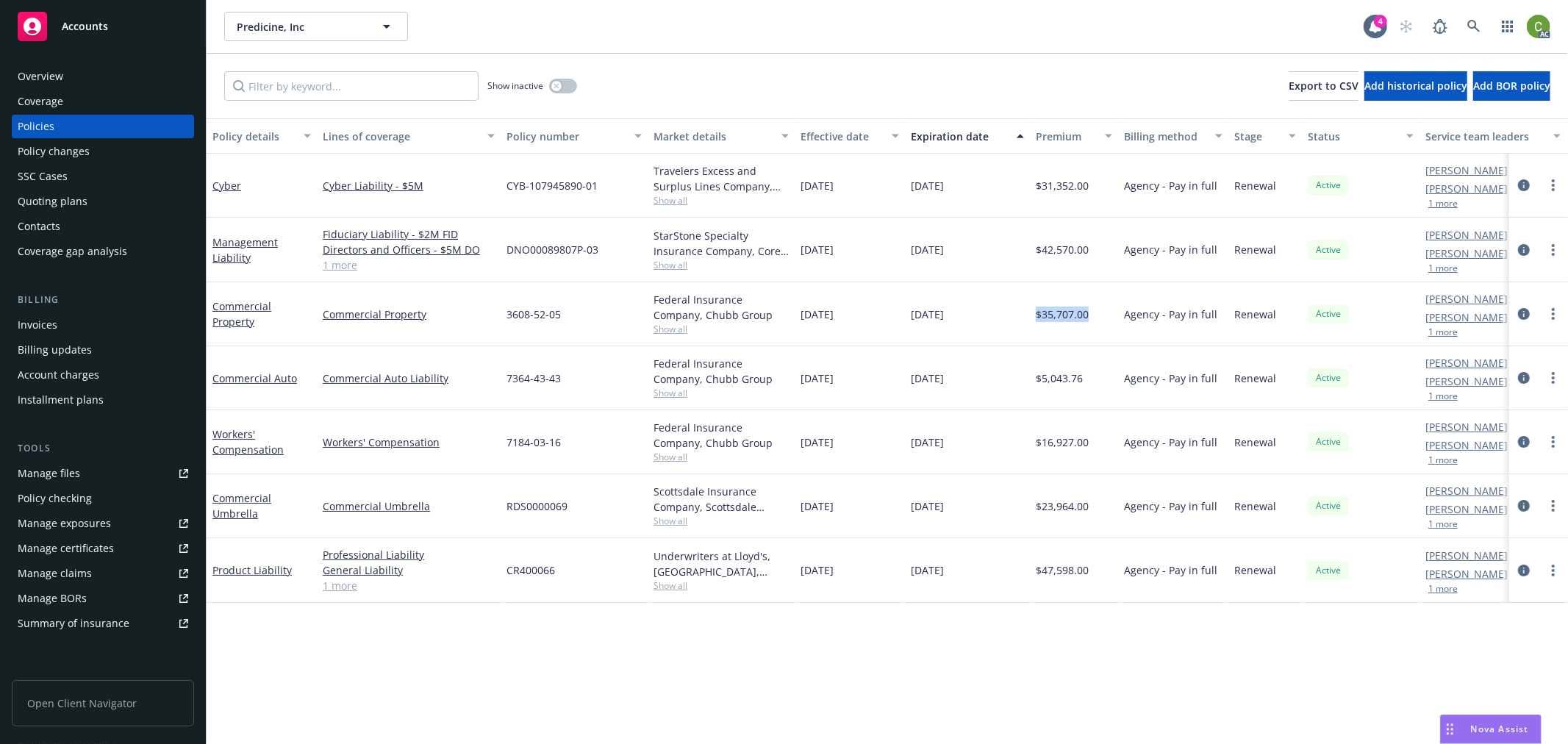
drag, startPoint x: 1034, startPoint y: 320, endPoint x: 1092, endPoint y: 318, distance: 58.0
click at [1092, 318] on div "$35,707.00" at bounding box center [1073, 314] width 88 height 64
copy span "$35,707.00"
click at [1471, 30] on icon at bounding box center [1473, 26] width 14 height 14
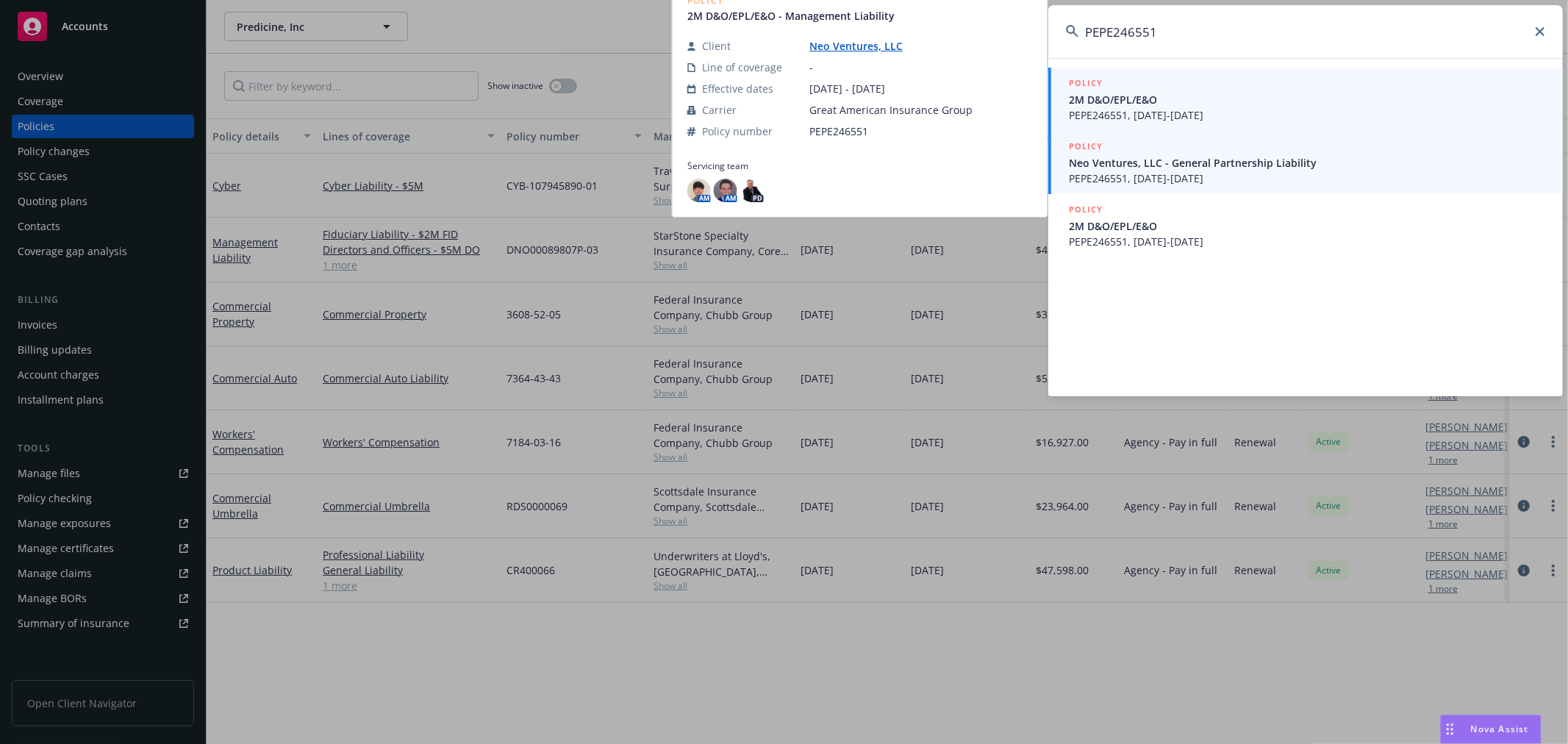
type input "PEPE246551"
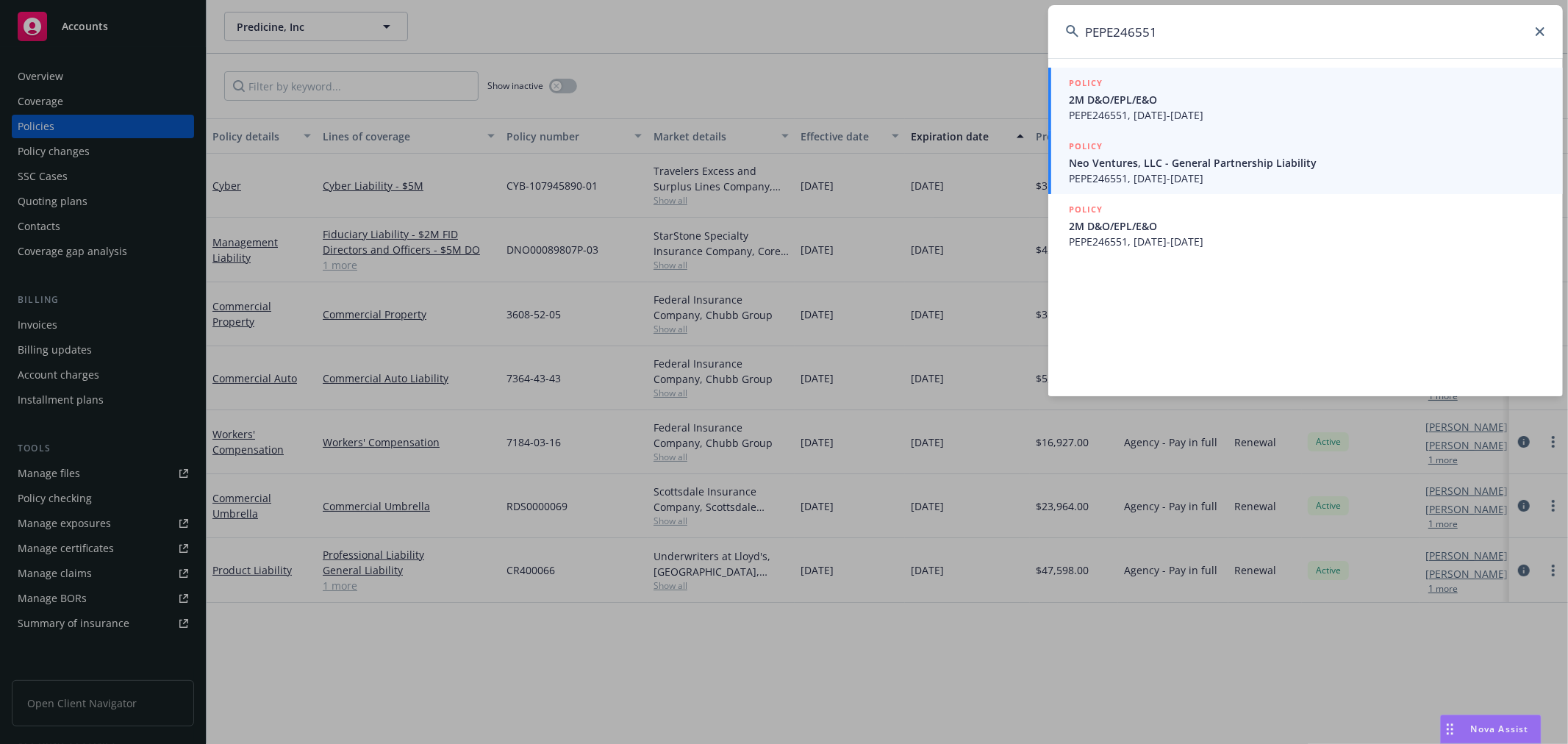
click at [1309, 174] on span "PEPE246551, [DATE]-[DATE]" at bounding box center [1306, 178] width 476 height 15
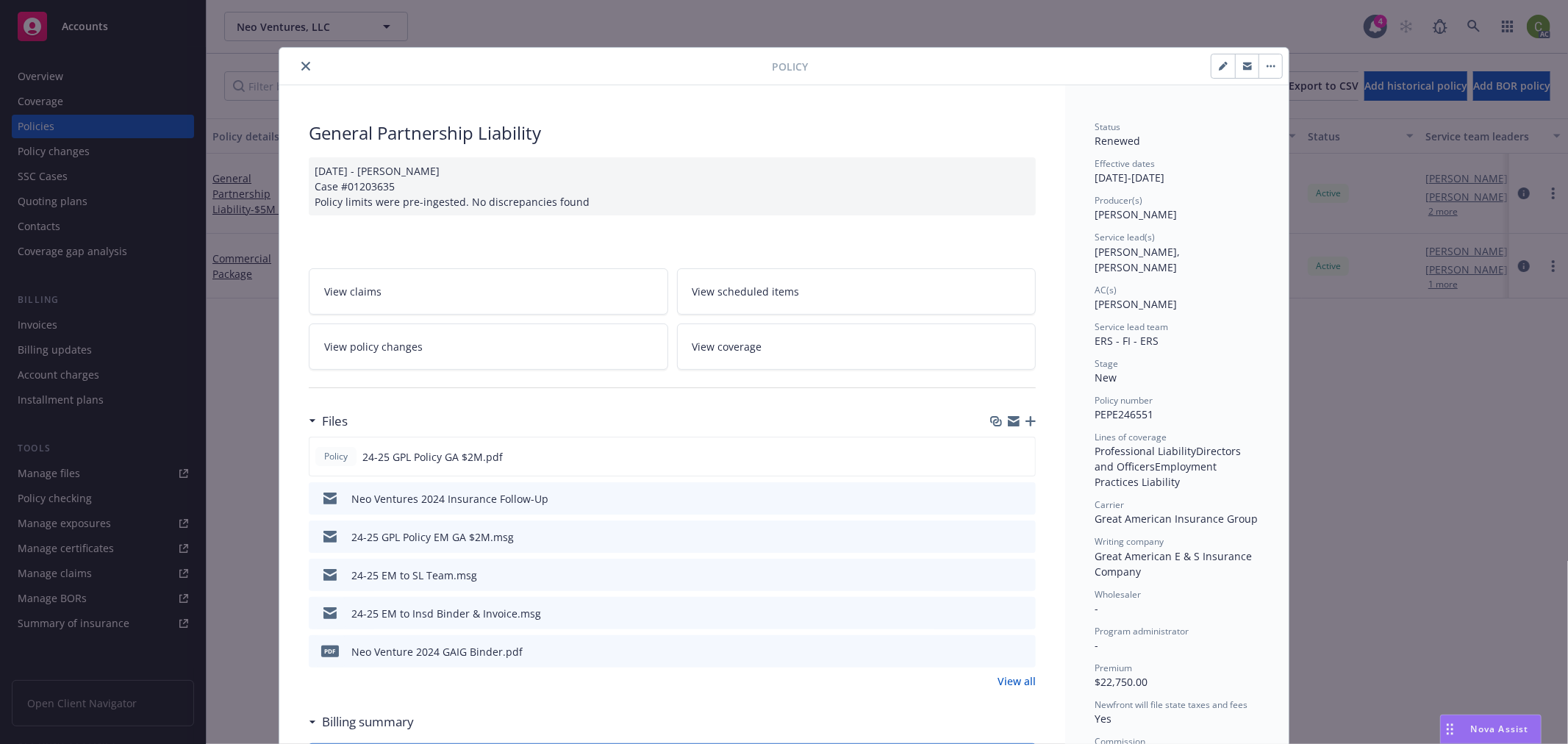
click at [301, 64] on icon "close" at bounding box center [305, 66] width 9 height 9
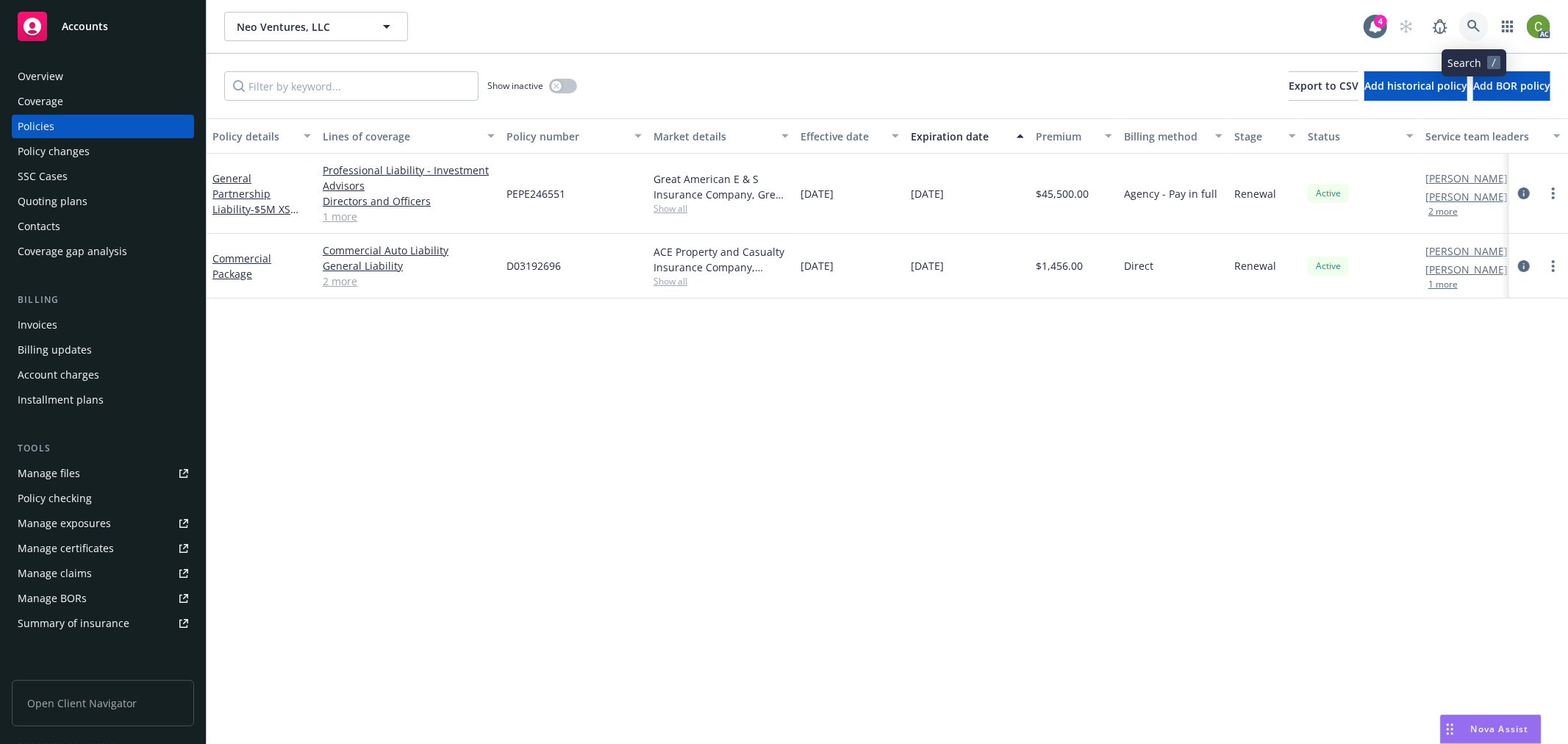
drag, startPoint x: 1476, startPoint y: 20, endPoint x: 1465, endPoint y: 75, distance: 56.1
click at [1476, 20] on icon at bounding box center [1473, 26] width 14 height 14
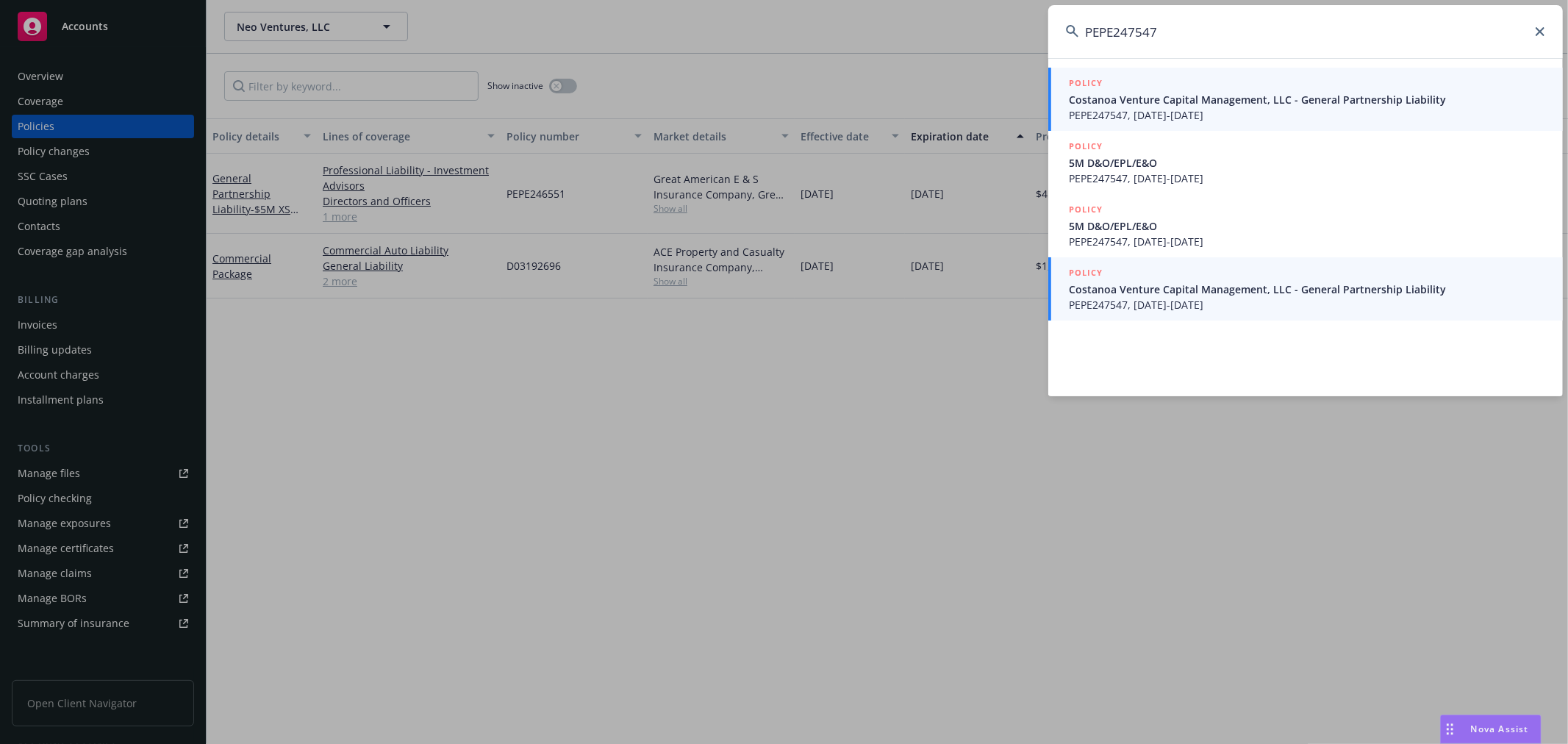
type input "PEPE247547"
click at [1225, 292] on span "Costanoa Venture Capital Management, LLC - General Partnership Liability" at bounding box center [1306, 289] width 476 height 15
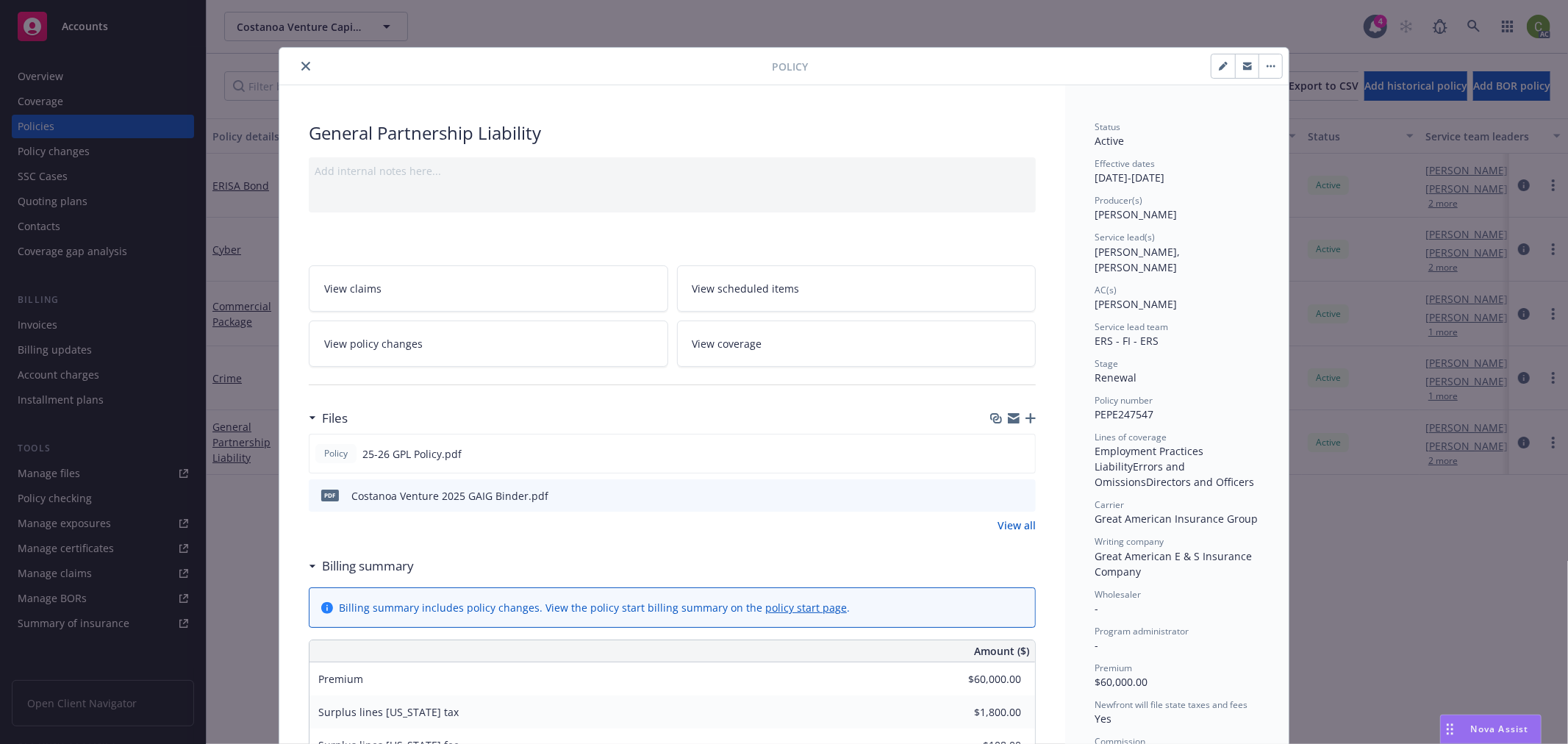
click at [301, 64] on icon "close" at bounding box center [305, 66] width 9 height 9
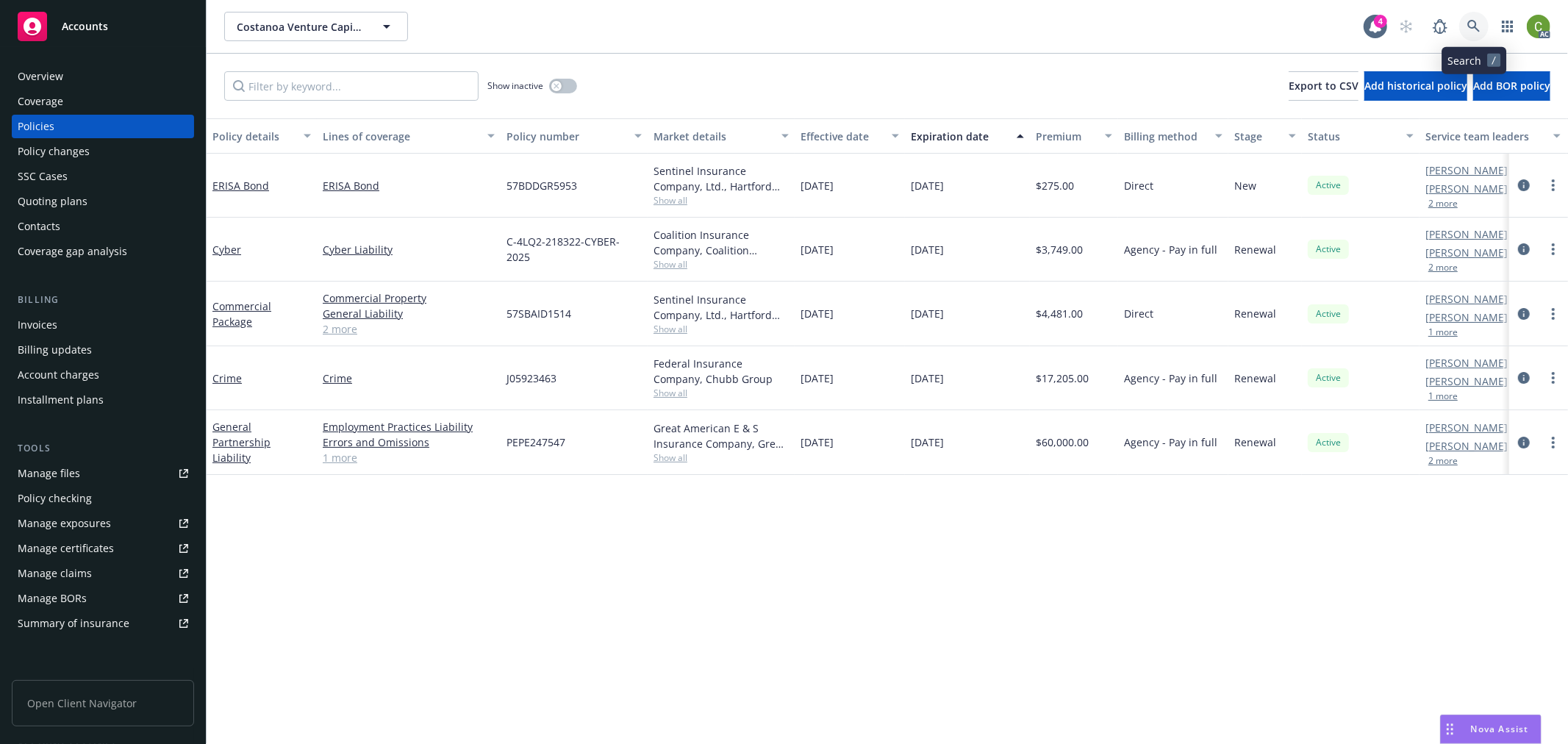
click at [1479, 22] on icon at bounding box center [1473, 26] width 14 height 14
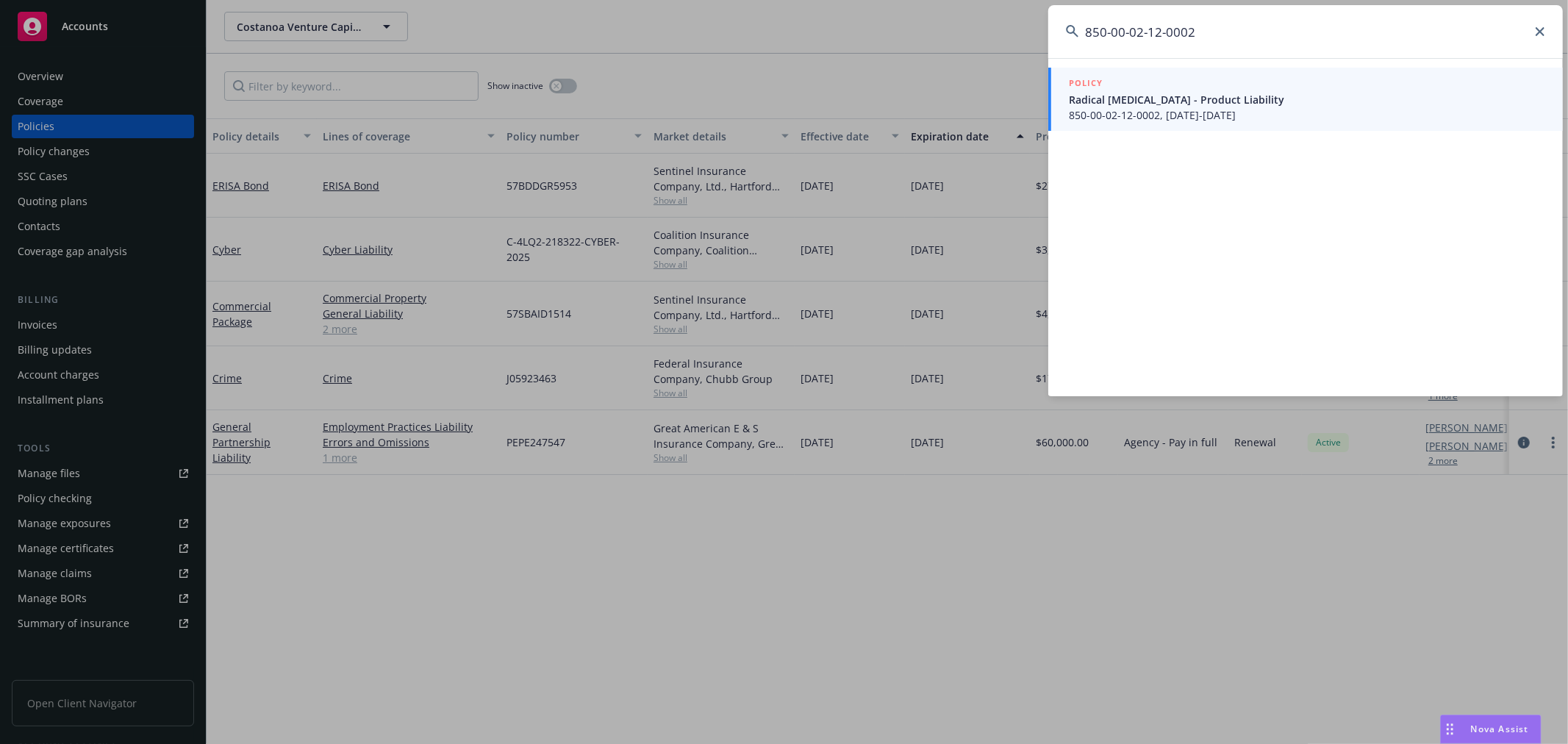
type input "850-00-02-12-0002"
click at [1244, 107] on span "850-00-02-12-0002, [DATE]-[DATE]" at bounding box center [1306, 114] width 476 height 15
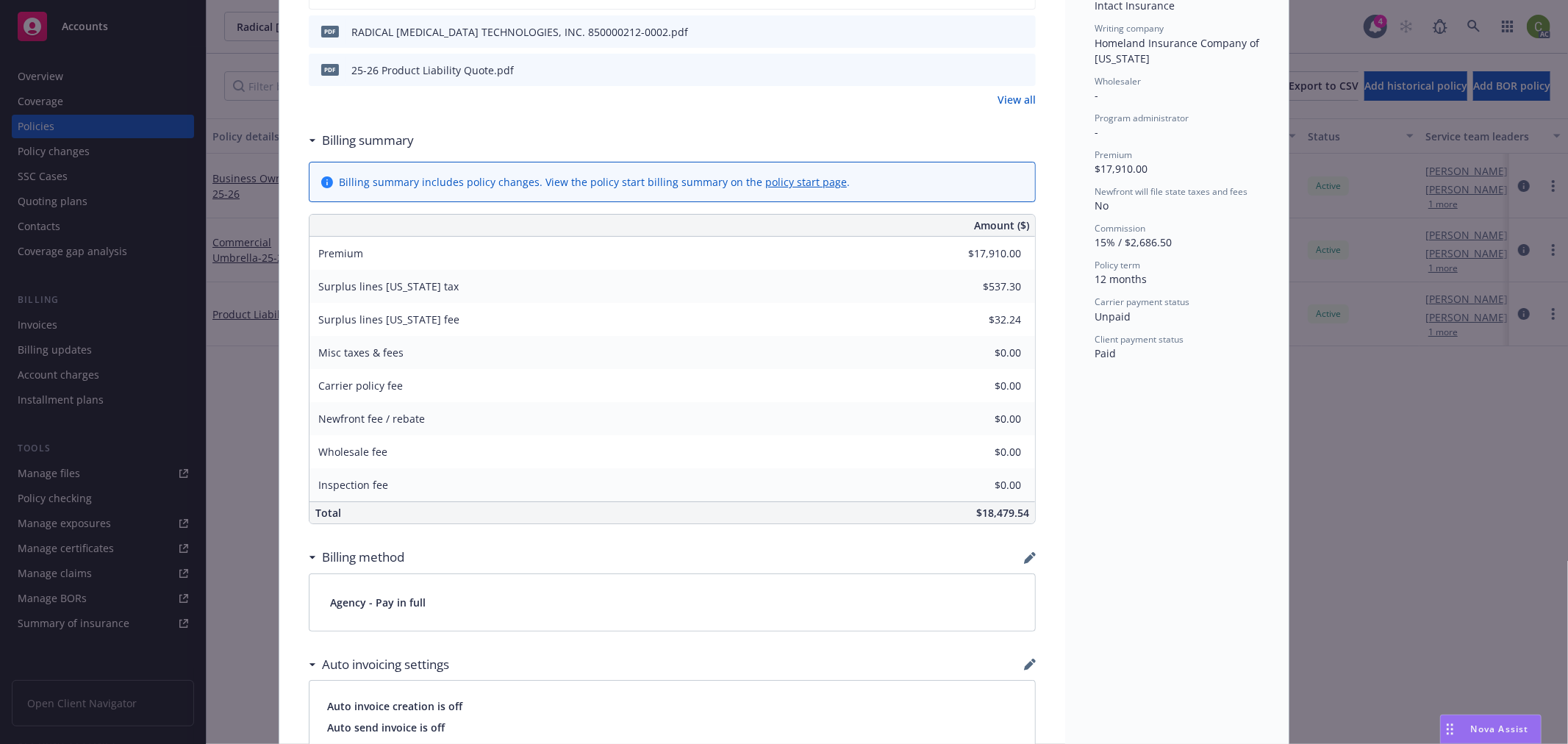
scroll to position [490, 0]
